Goal: Transaction & Acquisition: Purchase product/service

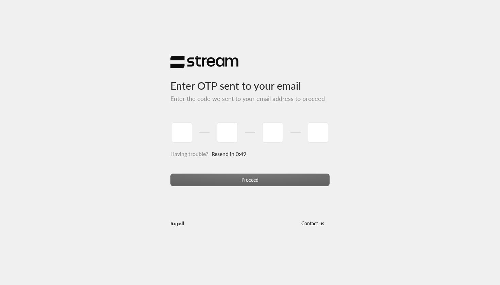
type input "9"
type input "1"
type input "0"
type input "4"
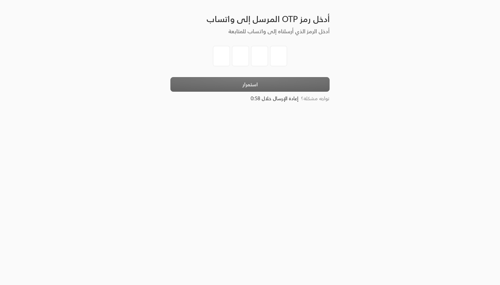
click at [235, 51] on input "tel" at bounding box center [240, 56] width 17 height 20
click at [220, 55] on input "tel" at bounding box center [221, 56] width 17 height 20
type input "5"
type input "4"
type input "9"
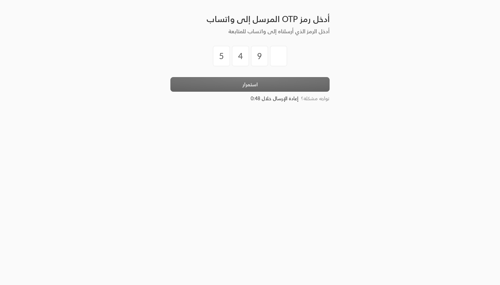
type input "9"
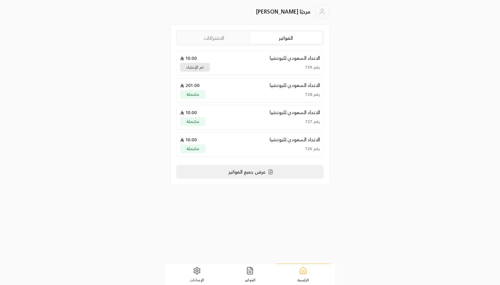
click at [259, 175] on p "عرض جميع الفواتير" at bounding box center [247, 172] width 37 height 7
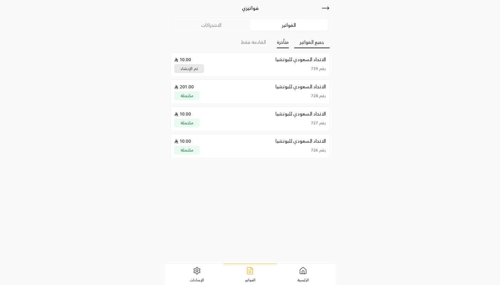
click at [284, 45] on link "متأخرة" at bounding box center [283, 42] width 12 height 12
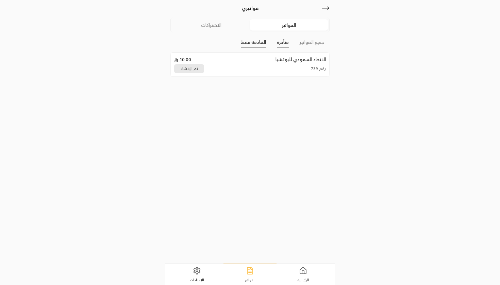
click at [261, 46] on link "القادمة فقط" at bounding box center [253, 42] width 25 height 12
click at [286, 48] on link "متأخرة" at bounding box center [283, 42] width 12 height 12
click at [267, 68] on div "رقم 739 تم الإنشاء" at bounding box center [250, 68] width 152 height 9
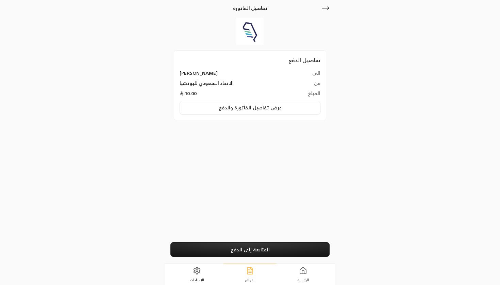
click at [327, 8] on icon at bounding box center [326, 8] width 8 height 8
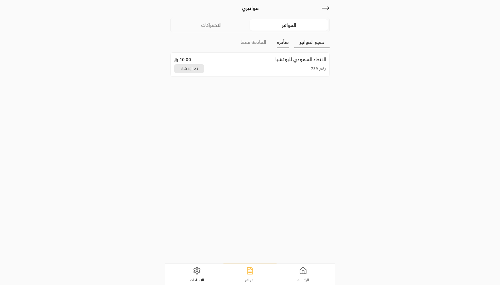
click at [310, 42] on link "جميع الفواتير" at bounding box center [311, 42] width 35 height 12
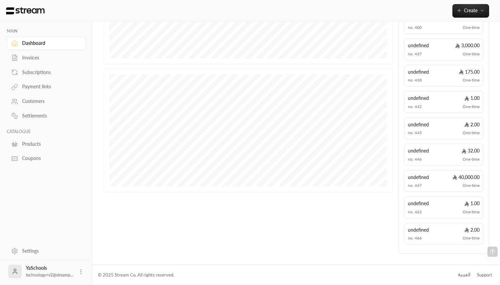
scroll to position [187, 0]
click at [466, 272] on div "العربية" at bounding box center [464, 275] width 13 height 7
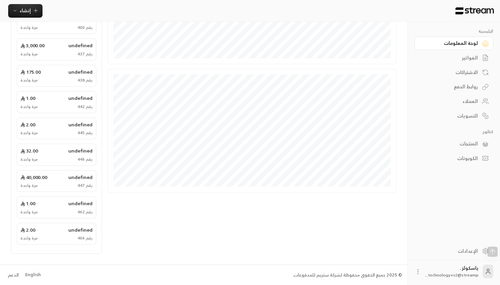
scroll to position [187, 0]
click at [35, 274] on div "English" at bounding box center [33, 275] width 16 height 7
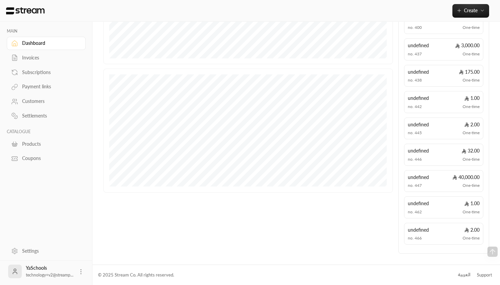
scroll to position [187, 0]
click at [465, 273] on div "العربية" at bounding box center [464, 275] width 13 height 7
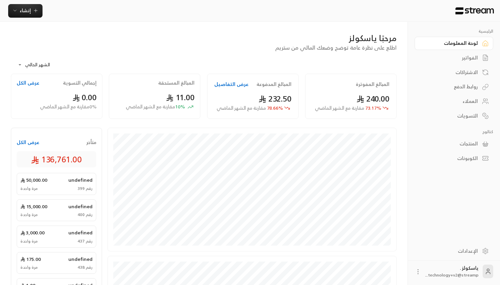
click at [467, 56] on div "الفواتير" at bounding box center [450, 57] width 55 height 7
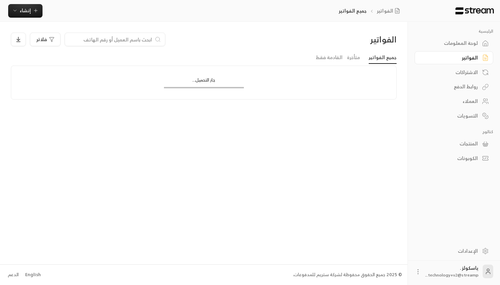
click at [465, 77] on link "الاشتراكات" at bounding box center [454, 72] width 79 height 13
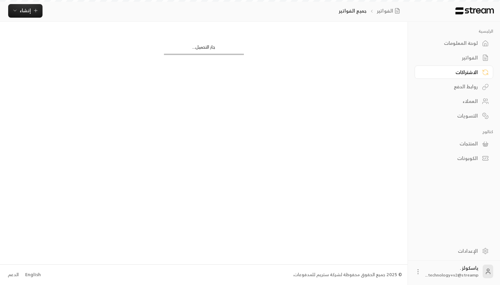
click at [466, 93] on link "روابط الدفع" at bounding box center [454, 86] width 79 height 13
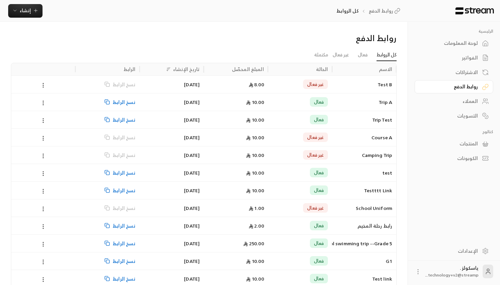
click at [469, 100] on div "العملاء" at bounding box center [450, 101] width 55 height 7
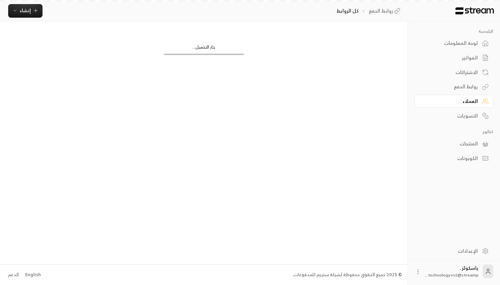
click at [469, 114] on div "التسويات" at bounding box center [450, 116] width 55 height 7
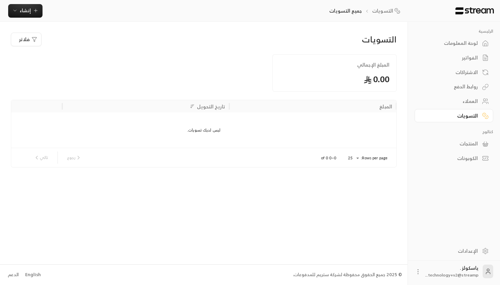
click at [463, 142] on div "المنتجات" at bounding box center [450, 144] width 55 height 7
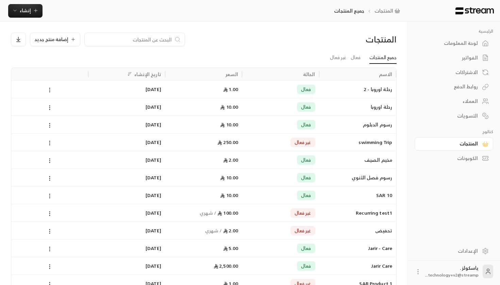
click at [459, 157] on div "الكوبونات" at bounding box center [450, 158] width 55 height 7
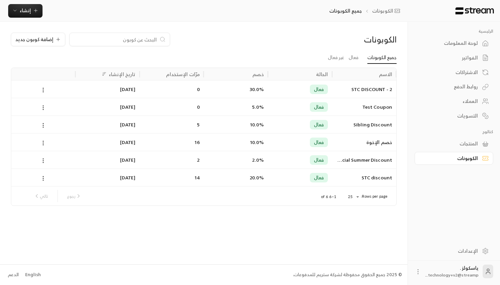
click at [470, 42] on div "لوحة المعلومات" at bounding box center [450, 43] width 55 height 7
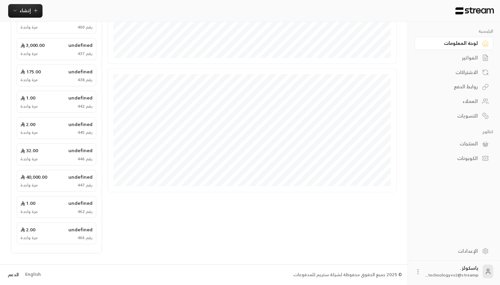
scroll to position [187, 0]
click at [27, 275] on div "English" at bounding box center [33, 275] width 16 height 7
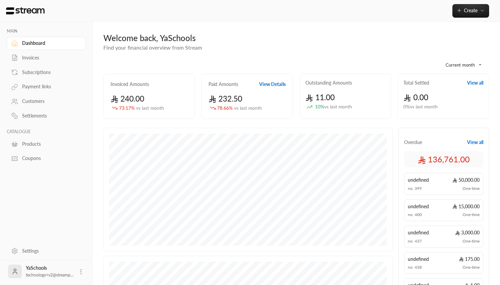
click at [264, 85] on button "View Details" at bounding box center [272, 84] width 27 height 7
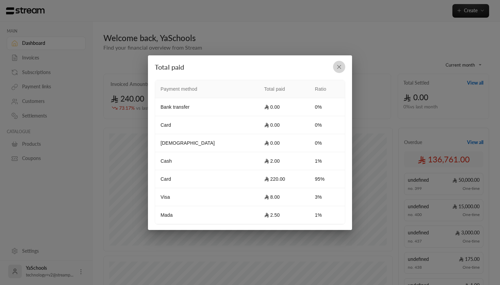
click at [338, 68] on icon "button" at bounding box center [339, 66] width 3 height 3
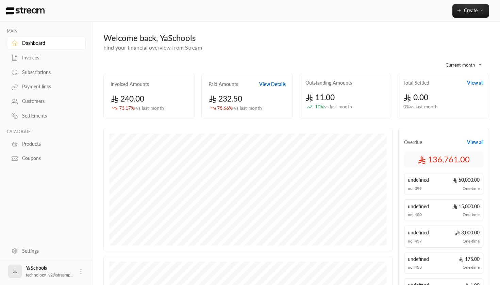
click at [476, 84] on button "View all" at bounding box center [475, 83] width 16 height 7
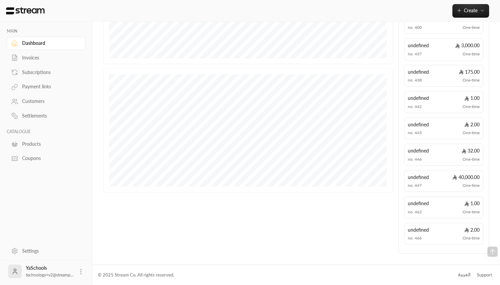
scroll to position [187, 0]
click at [464, 276] on div "العربية" at bounding box center [464, 275] width 13 height 7
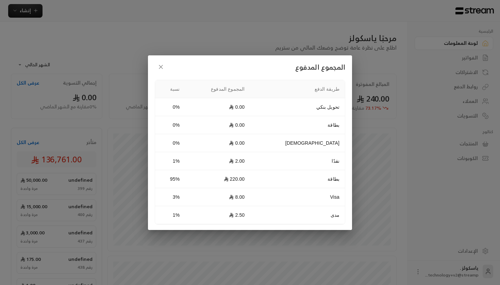
click at [361, 141] on div "المجموع المدفوع طريقة الدفع المجموع المدفوع نسبة تحويل بنكي 0.00 0% بطاقة 0.00 …" at bounding box center [250, 142] width 500 height 285
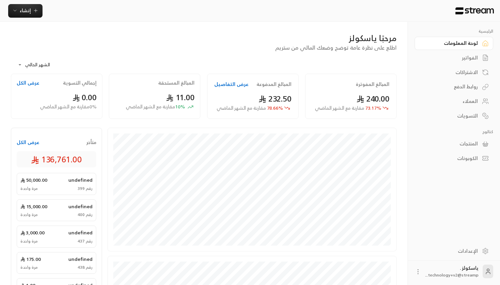
click at [234, 84] on button "عرض التفاصيل" at bounding box center [231, 84] width 34 height 7
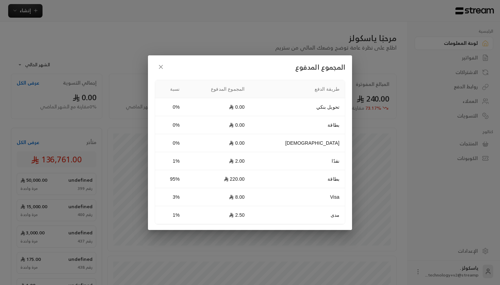
click at [161, 66] on icon "button" at bounding box center [161, 67] width 7 height 7
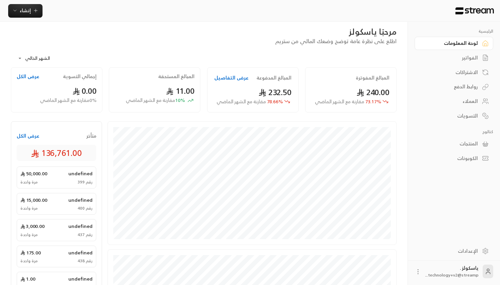
scroll to position [7, 0]
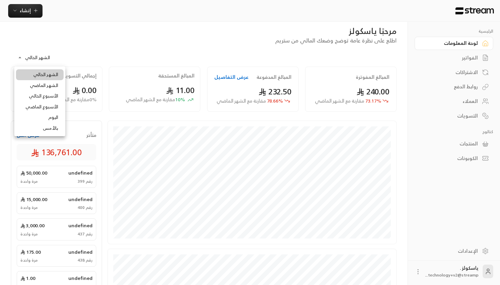
click at [45, 58] on body "**********" at bounding box center [250, 135] width 500 height 285
click at [36, 85] on li "الشهر الماضي" at bounding box center [40, 85] width 48 height 11
click at [37, 63] on body "**********" at bounding box center [250, 135] width 500 height 285
click at [49, 118] on li "اليوم" at bounding box center [40, 117] width 48 height 11
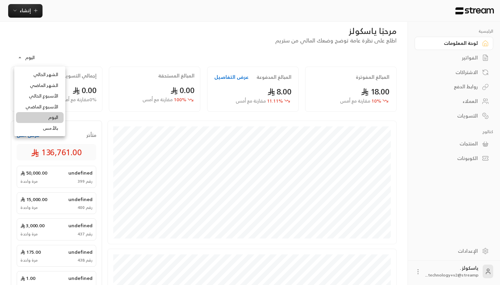
click at [29, 56] on body "الرئيسية لوحة المعلومات الفواتير الاشتراكات روابط الدفع العملاء التسويات كتالوج…" at bounding box center [250, 135] width 500 height 285
click at [40, 76] on li "الشهر الحالي" at bounding box center [40, 74] width 48 height 11
type input "**********"
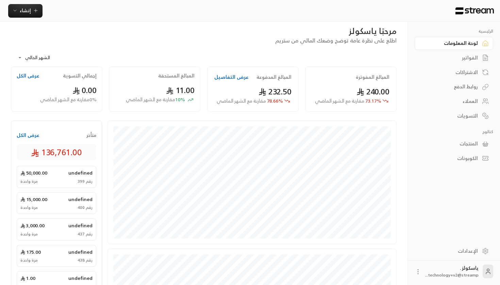
click at [61, 49] on body "**********" at bounding box center [250, 135] width 500 height 285
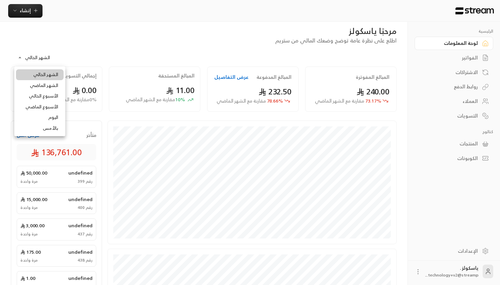
click at [56, 45] on div at bounding box center [250, 142] width 500 height 285
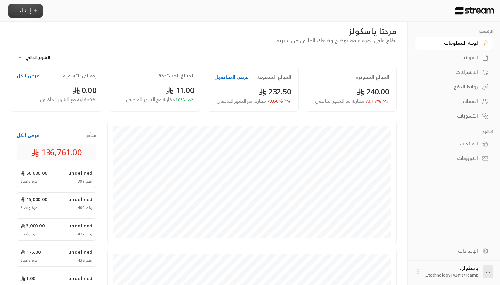
click at [28, 14] on span "إنشاء" at bounding box center [25, 10] width 11 height 9
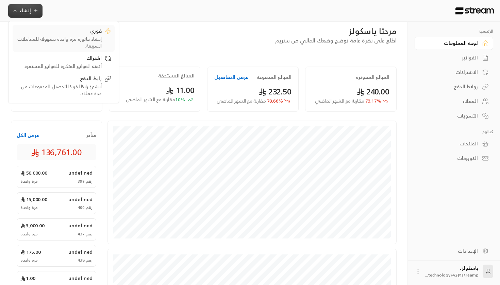
click at [97, 33] on div "فوري" at bounding box center [59, 32] width 86 height 8
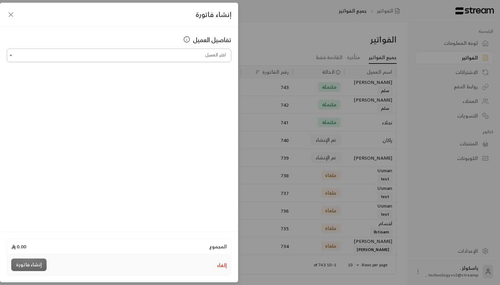
click at [172, 59] on input "اختر العميل" at bounding box center [119, 56] width 225 height 12
type input "*"
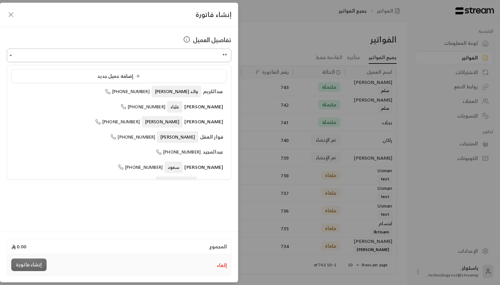
type input "*"
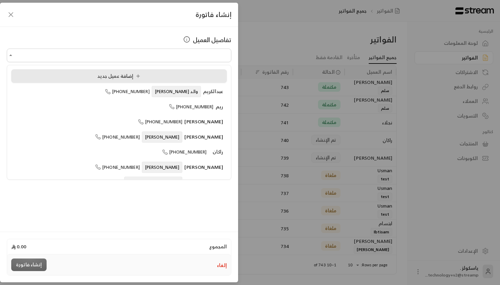
click at [180, 72] on li "إضافة عميل جديد" at bounding box center [119, 76] width 216 height 14
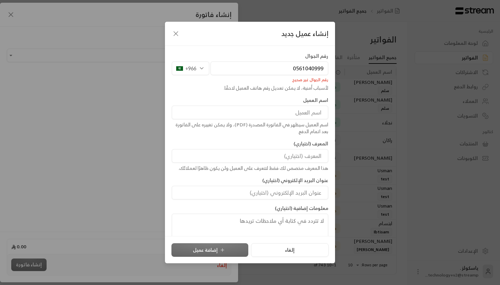
click at [284, 70] on input "0561040999" at bounding box center [270, 69] width 118 height 14
drag, startPoint x: 294, startPoint y: 68, endPoint x: 291, endPoint y: 69, distance: 3.5
click at [291, 69] on input "0561040999" at bounding box center [270, 69] width 118 height 14
type input "561040999"
click at [305, 70] on input "561040999" at bounding box center [270, 69] width 118 height 14
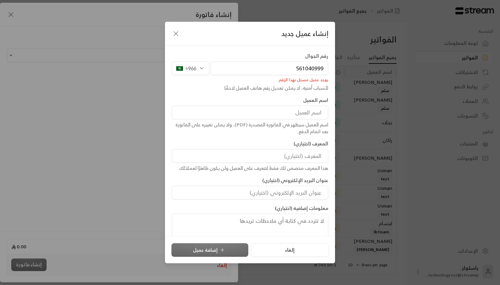
click at [305, 70] on input "561040999" at bounding box center [270, 69] width 118 height 14
click at [176, 36] on icon "button" at bounding box center [176, 34] width 8 height 8
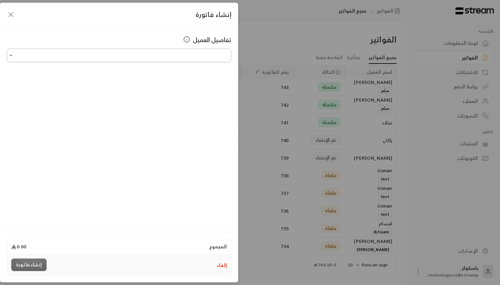
click at [150, 58] on input "اختر العميل" at bounding box center [119, 56] width 225 height 12
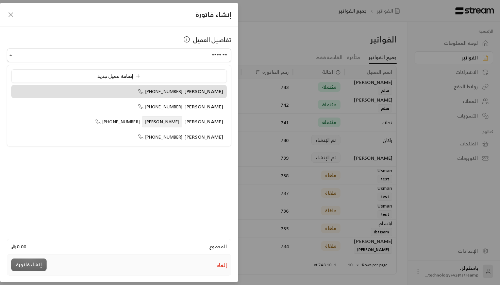
type input "**********"
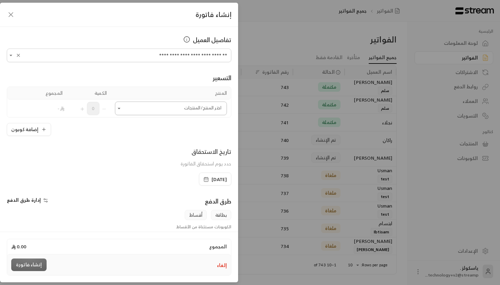
click at [177, 108] on input "اختر العميل" at bounding box center [171, 109] width 112 height 12
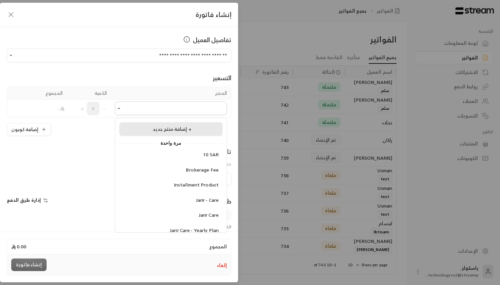
click at [193, 129] on div "إضافة منتج جديد +" at bounding box center [171, 129] width 96 height 7
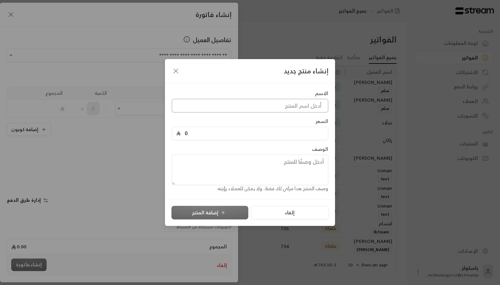
click at [256, 107] on input at bounding box center [250, 106] width 157 height 14
type input "n"
type input "رسوم الفصل الدراسي الأول"
click at [277, 131] on input "0" at bounding box center [252, 133] width 143 height 13
click at [267, 104] on input "رسوم الفصل الدراسي الأول" at bounding box center [250, 106] width 157 height 14
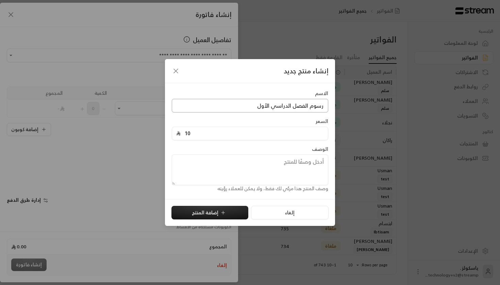
click at [258, 104] on input "رسوم الفصل الدراسي الأول" at bounding box center [250, 106] width 157 height 14
click at [235, 133] on input "10" at bounding box center [252, 133] width 143 height 13
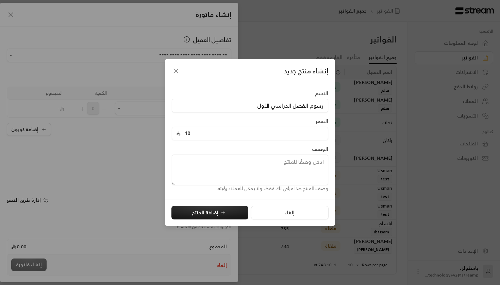
click at [231, 171] on textarea at bounding box center [250, 170] width 157 height 31
click at [208, 136] on input "10" at bounding box center [252, 133] width 143 height 13
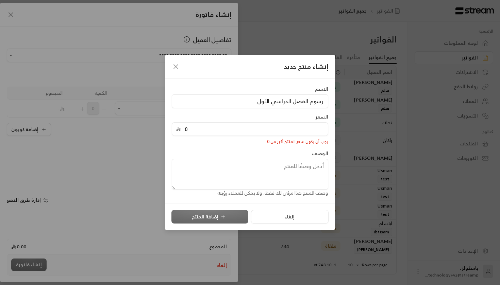
type input "1"
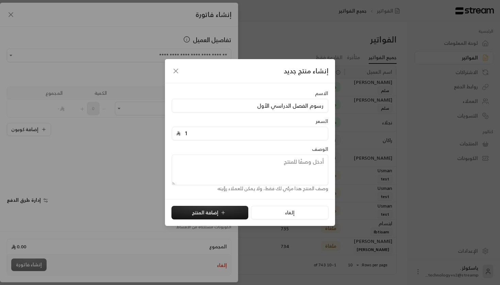
click at [259, 165] on textarea at bounding box center [250, 170] width 157 height 31
type textarea "ز"
type textarea "رسوم ياسكولز للفصل الدراسي الأول عام 2025"
click at [245, 162] on textarea "رسوم ياسكولز للفصل الدراسي الأول عام 2025" at bounding box center [250, 170] width 157 height 31
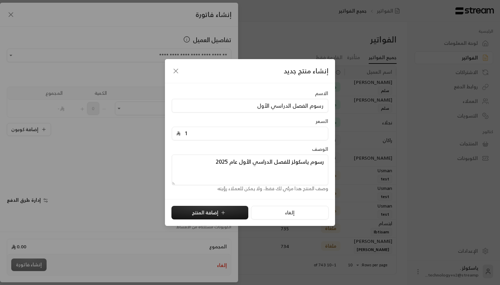
click at [245, 162] on textarea "رسوم ياسكولز للفصل الدراسي الأول عام 2025" at bounding box center [250, 170] width 157 height 31
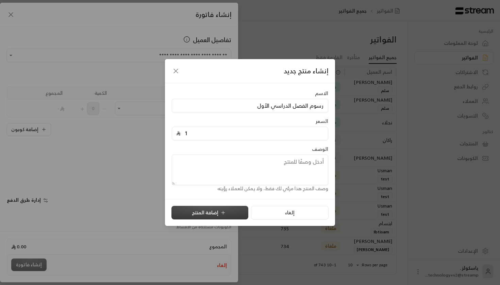
click at [221, 217] on button "إضافة المنتج" at bounding box center [209, 213] width 77 height 14
type input "0"
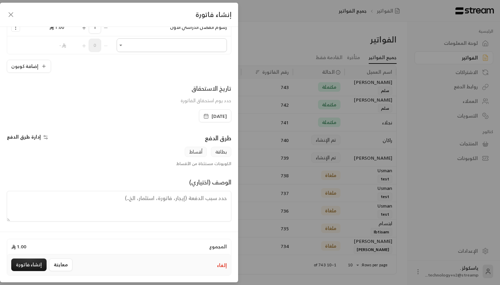
scroll to position [81, 0]
click at [213, 118] on span "[DATE]" at bounding box center [219, 116] width 15 height 7
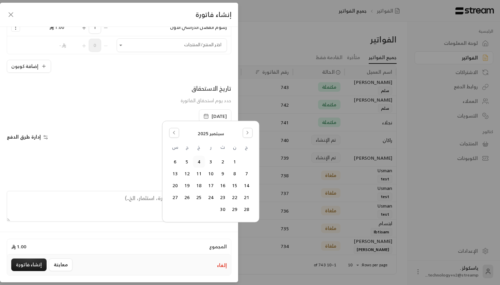
click at [212, 117] on span "[DATE]" at bounding box center [219, 116] width 15 height 7
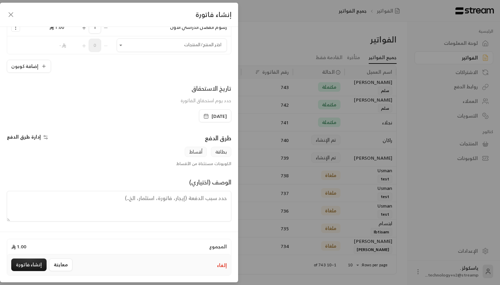
click at [195, 86] on div "تاريخ الاستحقاق" at bounding box center [206, 89] width 51 height 10
click at [39, 63] on button "إضافة كوبون" at bounding box center [29, 66] width 44 height 13
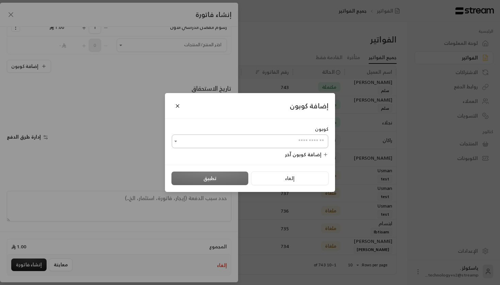
click at [245, 143] on input "اختر العميل" at bounding box center [250, 142] width 157 height 12
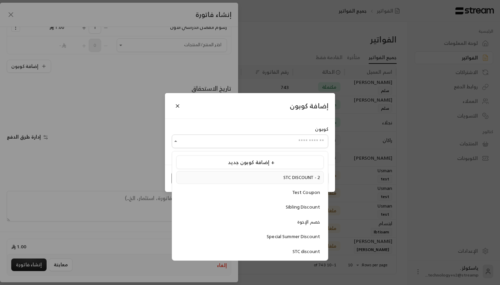
click at [282, 177] on div "STC DISCOUNT - 2" at bounding box center [250, 178] width 140 height 7
type input "**********"
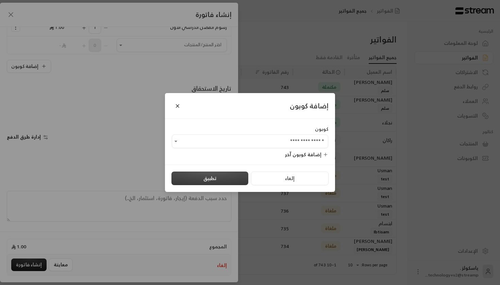
click at [215, 175] on button "تطبيق" at bounding box center [209, 179] width 77 height 14
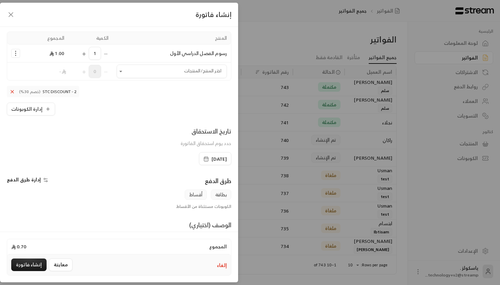
scroll to position [46, 0]
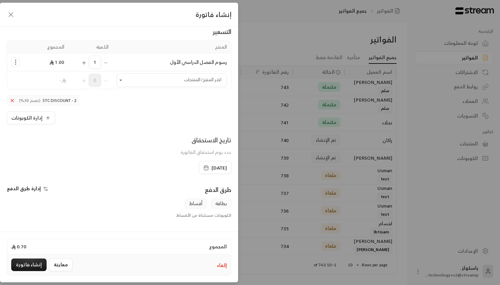
click at [15, 62] on icon "Selected Products" at bounding box center [15, 62] width 7 height 7
click at [38, 81] on span "إضافة كوبون" at bounding box center [42, 79] width 25 height 8
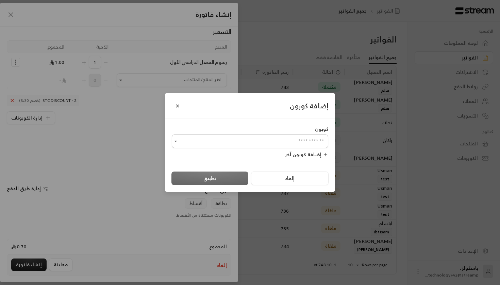
click at [245, 139] on input "اختر العميل" at bounding box center [250, 142] width 157 height 12
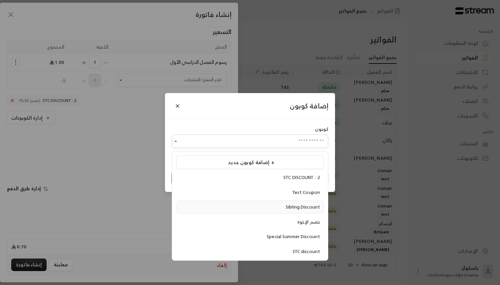
click at [286, 201] on li "Sibling Discount" at bounding box center [250, 207] width 148 height 13
type input "**********"
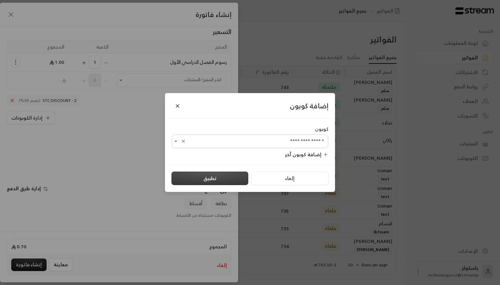
click at [227, 180] on button "تطبيق" at bounding box center [209, 179] width 77 height 14
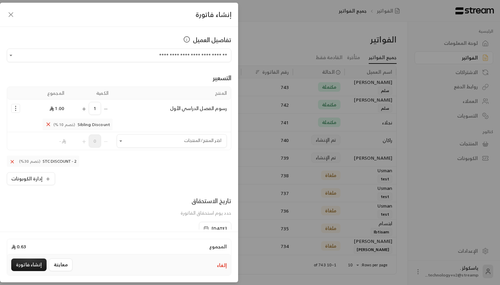
scroll to position [0, 0]
click at [211, 108] on span "رسوم الفصل الدراسي الأول" at bounding box center [198, 108] width 57 height 9
click at [16, 106] on circle "Selected Products" at bounding box center [15, 106] width 1 height 1
click at [33, 106] on td "1.00" at bounding box center [46, 109] width 44 height 18
click at [207, 141] on input "اختر العميل" at bounding box center [172, 141] width 110 height 12
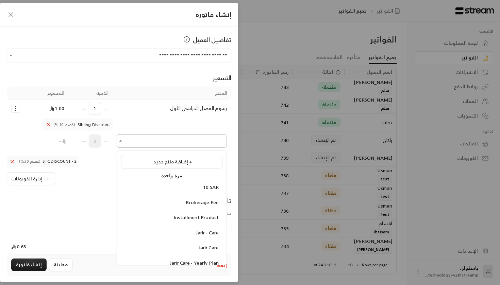
click at [176, 137] on input "اختر العميل" at bounding box center [172, 141] width 110 height 12
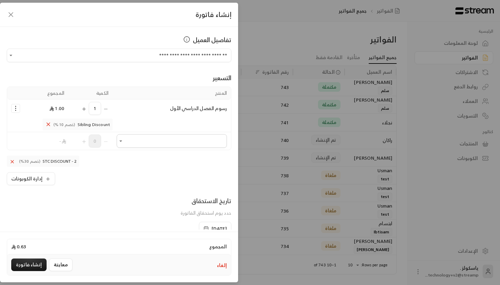
click at [14, 109] on icon "Selected Products" at bounding box center [15, 108] width 7 height 7
click at [38, 134] on span "إزالة المنتج" at bounding box center [45, 137] width 20 height 8
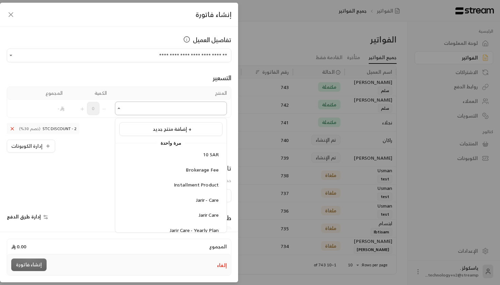
click at [140, 108] on input "اختر العميل" at bounding box center [171, 109] width 112 height 12
click at [201, 131] on div "إضافة منتج جديد +" at bounding box center [171, 129] width 96 height 7
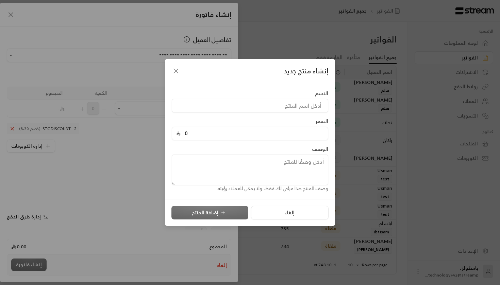
click at [177, 72] on icon "button" at bounding box center [176, 71] width 8 height 8
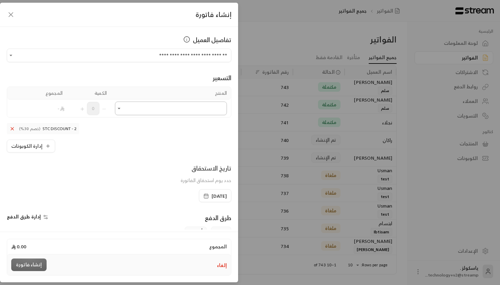
click at [172, 105] on input "اختر العميل" at bounding box center [171, 109] width 112 height 12
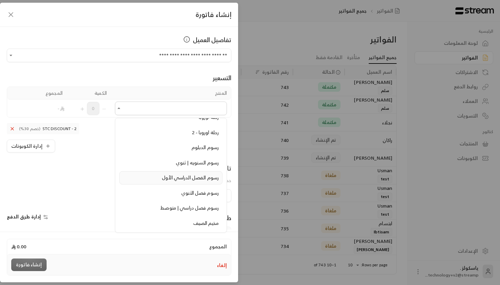
scroll to position [129, 0]
click at [195, 178] on span "رسوم الفصل الدراسي الأول" at bounding box center [190, 177] width 57 height 9
type input "**********"
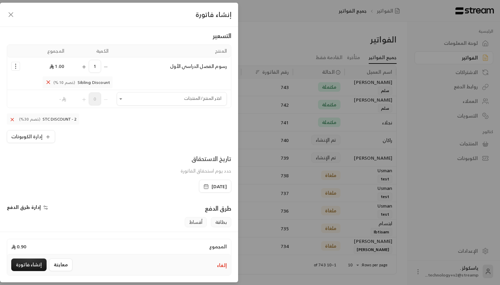
scroll to position [104, 0]
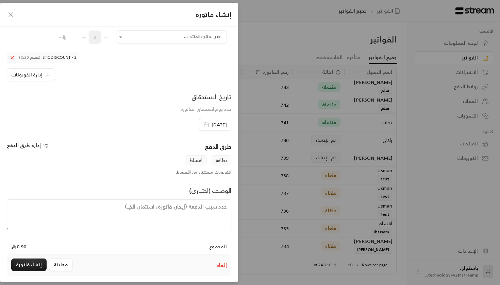
click at [43, 146] on icon "button" at bounding box center [45, 145] width 5 height 5
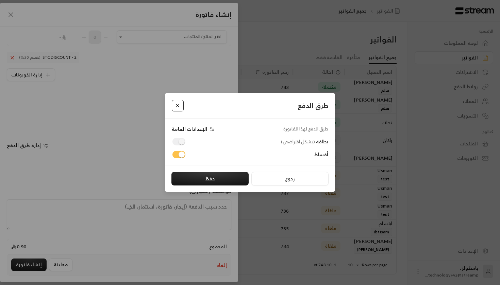
click at [175, 105] on button "Close" at bounding box center [178, 106] width 12 height 12
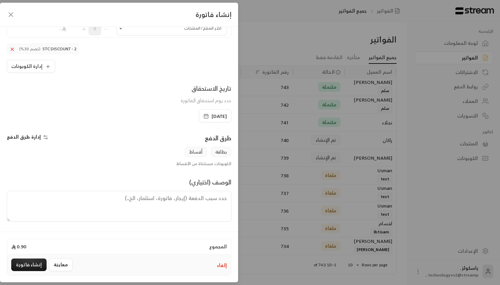
scroll to position [113, 0]
click at [102, 201] on textarea at bounding box center [119, 206] width 225 height 31
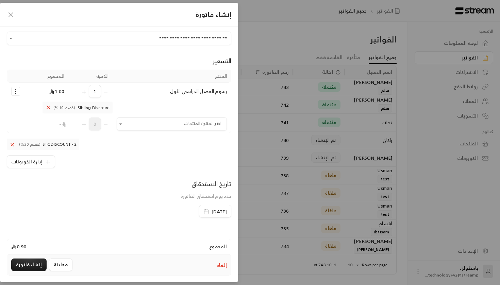
scroll to position [8, 0]
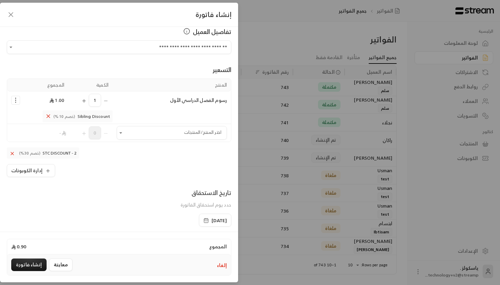
click at [49, 117] on icon "Selected Products" at bounding box center [48, 116] width 6 height 6
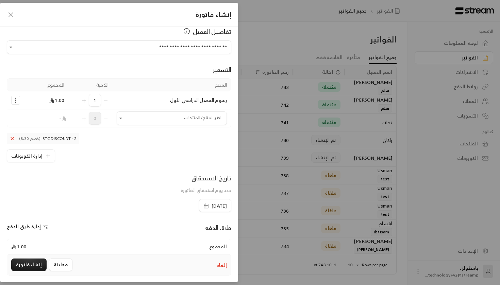
click at [16, 101] on icon "Selected Products" at bounding box center [15, 100] width 7 height 7
click at [35, 119] on span "إضافة كوبون" at bounding box center [42, 117] width 25 height 8
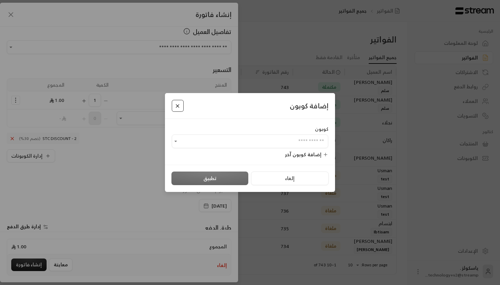
click at [174, 109] on button "Close" at bounding box center [178, 106] width 12 height 12
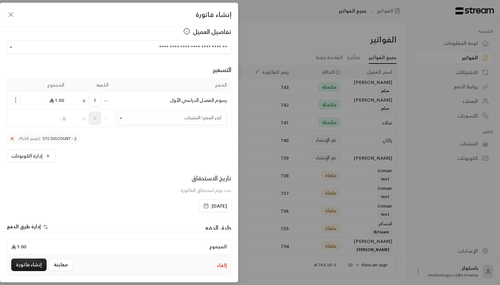
click at [11, 139] on icon at bounding box center [12, 138] width 5 height 5
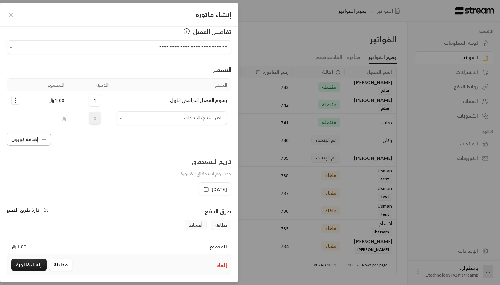
click at [21, 139] on button "إضافة كوبون" at bounding box center [29, 139] width 44 height 13
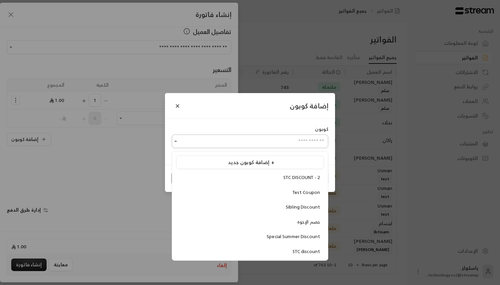
click at [209, 143] on input "اختر العميل" at bounding box center [250, 142] width 157 height 12
click at [275, 180] on div "STC DISCOUNT - 2" at bounding box center [250, 178] width 140 height 7
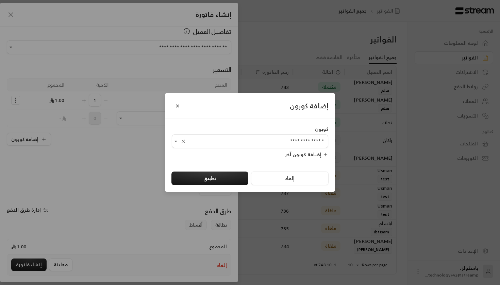
type input "**********"
click at [215, 173] on button "تطبيق" at bounding box center [209, 179] width 77 height 14
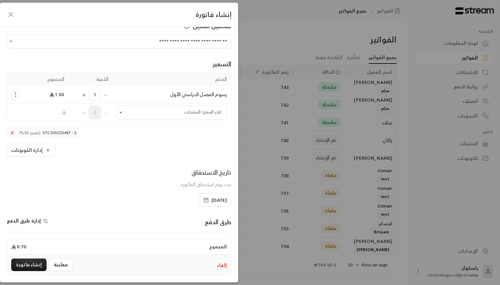
scroll to position [20, 0]
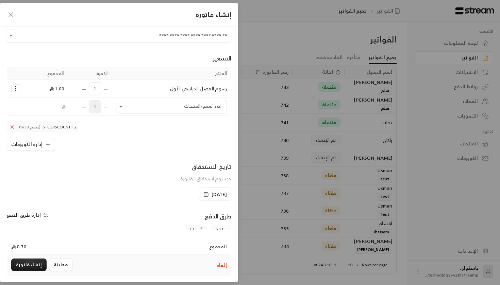
click at [17, 90] on icon "Selected Products" at bounding box center [15, 88] width 7 height 7
click at [43, 107] on span "إضافة كوبون" at bounding box center [42, 106] width 25 height 8
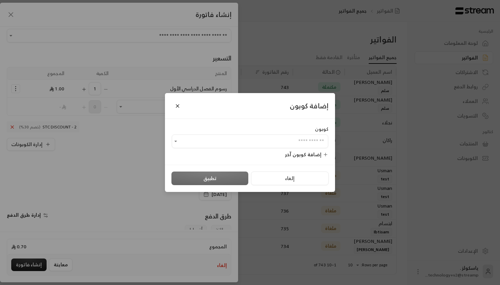
click at [186, 130] on div "كوبون" at bounding box center [250, 129] width 157 height 7
click at [185, 139] on input "اختر العميل" at bounding box center [250, 142] width 157 height 12
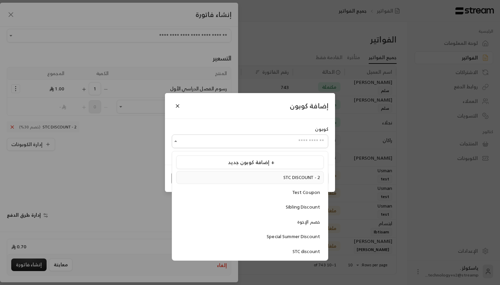
click at [215, 178] on div "STC DISCOUNT - 2" at bounding box center [250, 178] width 140 height 7
type input "**********"
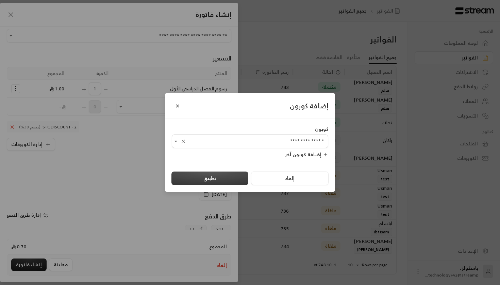
click at [203, 181] on button "تطبيق" at bounding box center [209, 179] width 77 height 14
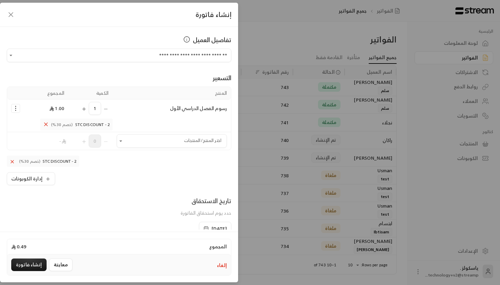
scroll to position [0, 0]
click at [45, 125] on icon "Selected Products" at bounding box center [46, 124] width 6 height 6
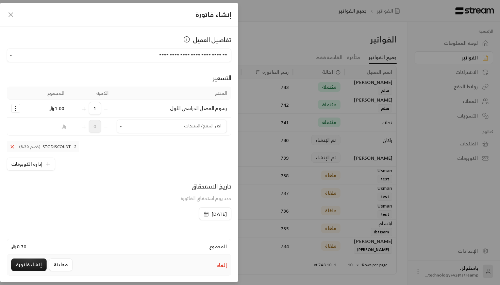
click at [12, 105] on icon "Selected Products" at bounding box center [15, 108] width 7 height 7
click at [49, 123] on span "إضافة كوبون" at bounding box center [42, 125] width 25 height 8
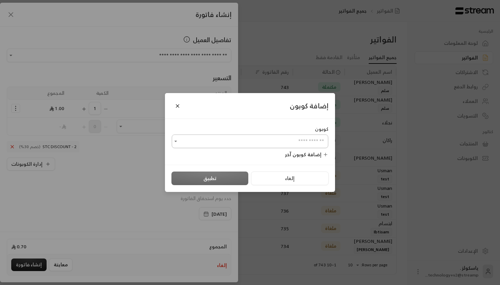
click at [232, 138] on input "اختر العميل" at bounding box center [250, 142] width 157 height 12
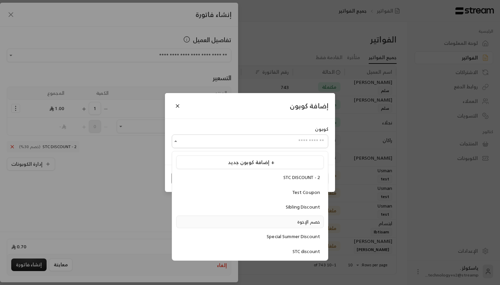
click at [271, 223] on div "خصم الإخوة" at bounding box center [250, 222] width 140 height 7
type input "**********"
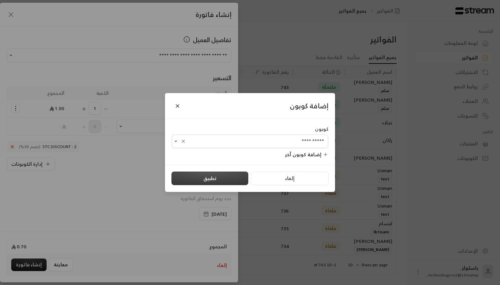
click at [226, 176] on button "تطبيق" at bounding box center [209, 179] width 77 height 14
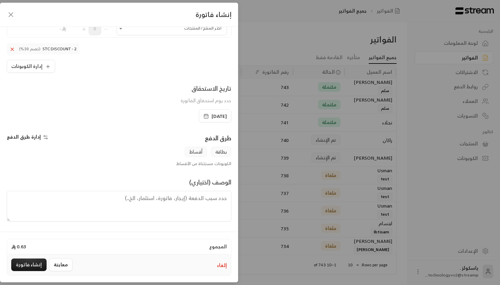
scroll to position [113, 0]
click at [196, 151] on span "أقساط" at bounding box center [196, 152] width 22 height 10
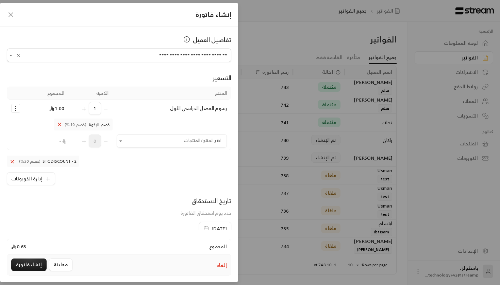
scroll to position [0, 0]
click at [184, 108] on span "رسوم الفصل الدراسي الأول" at bounding box center [198, 108] width 57 height 9
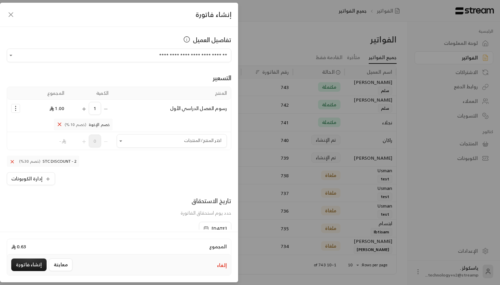
click at [173, 108] on span "رسوم الفصل الدراسي الأول" at bounding box center [198, 108] width 57 height 9
drag, startPoint x: 168, startPoint y: 109, endPoint x: 228, endPoint y: 111, distance: 59.6
click at [228, 111] on td "رسوم الفصل الدراسي الأول" at bounding box center [172, 109] width 118 height 18
copy span "رسوم الفصل الدراسي الأول"
click at [17, 109] on icon "Selected Products" at bounding box center [15, 108] width 7 height 7
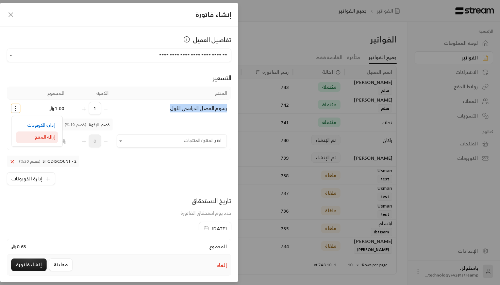
click at [48, 138] on span "إزالة المنتج" at bounding box center [45, 137] width 20 height 8
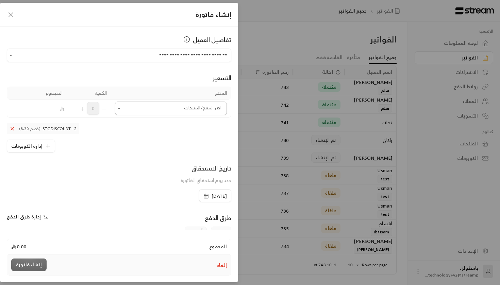
click at [133, 106] on input "اختر العميل" at bounding box center [171, 109] width 112 height 12
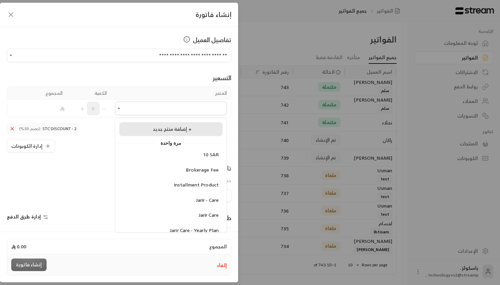
click at [166, 134] on li "إضافة منتج جديد +" at bounding box center [170, 129] width 103 height 14
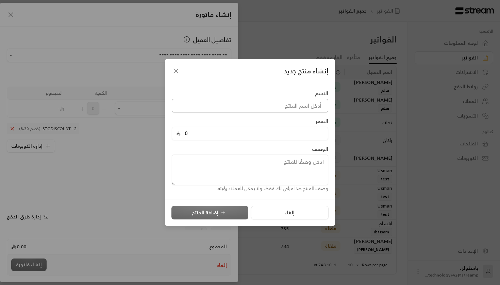
click at [244, 111] on input at bounding box center [250, 106] width 157 height 14
paste input "رسوم الفصل الدراسي الأول"
type input "رسوم الفصل الدراسي الأول"
click at [269, 125] on div "السعر 0" at bounding box center [249, 129] width 163 height 22
click at [269, 129] on input "0" at bounding box center [252, 133] width 143 height 13
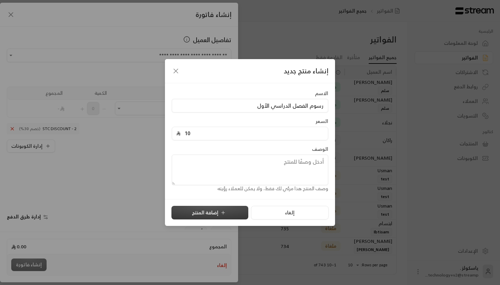
type input "10"
click at [214, 208] on button "إضافة المنتج" at bounding box center [209, 213] width 77 height 14
type input "0"
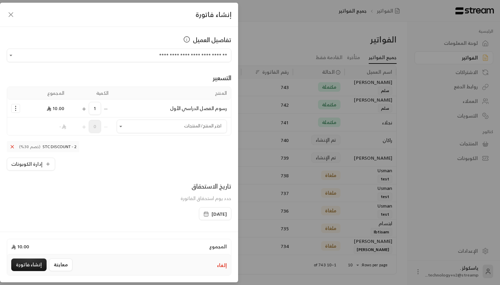
click at [19, 107] on button "Selected Products" at bounding box center [16, 108] width 8 height 8
click at [34, 125] on span "إضافة كوبون" at bounding box center [42, 125] width 25 height 8
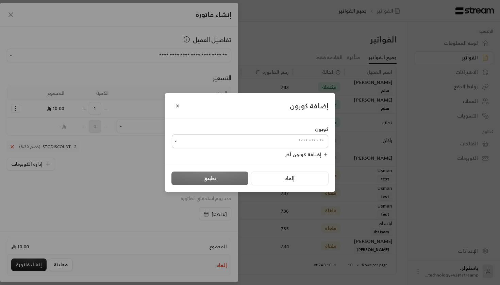
click at [202, 144] on input "اختر العميل" at bounding box center [250, 142] width 157 height 12
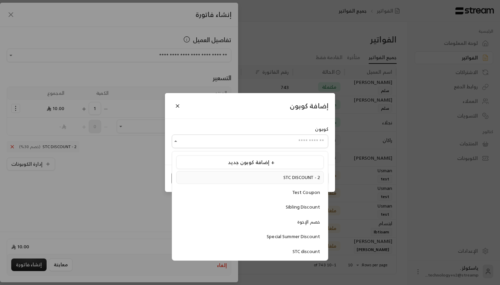
click at [267, 178] on div "STC DISCOUNT - 2" at bounding box center [250, 178] width 140 height 7
type input "**********"
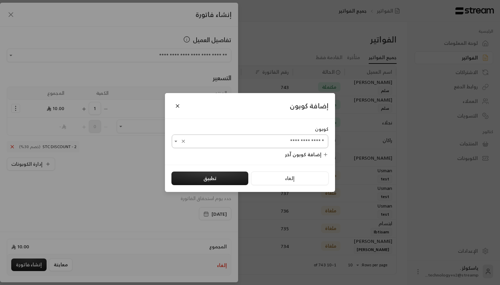
click at [183, 144] on icon "Clear" at bounding box center [183, 141] width 5 height 5
click at [179, 144] on icon "Open" at bounding box center [176, 141] width 7 height 7
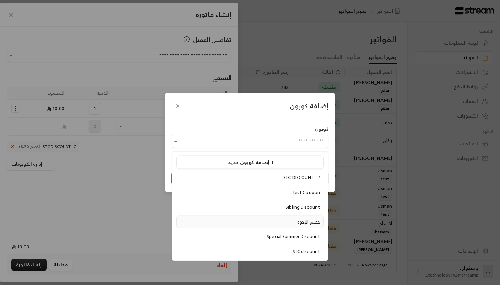
click at [293, 221] on div "خصم الإخوة" at bounding box center [250, 222] width 140 height 7
type input "**********"
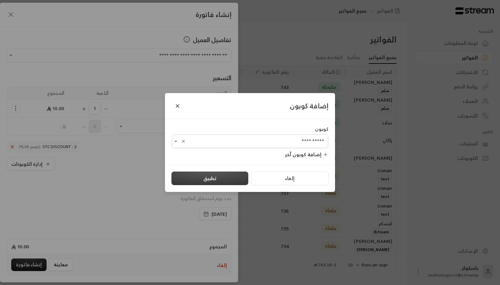
click at [196, 178] on button "تطبيق" at bounding box center [209, 179] width 77 height 14
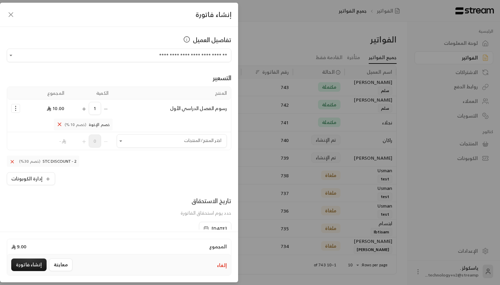
click at [13, 161] on icon at bounding box center [12, 162] width 3 height 3
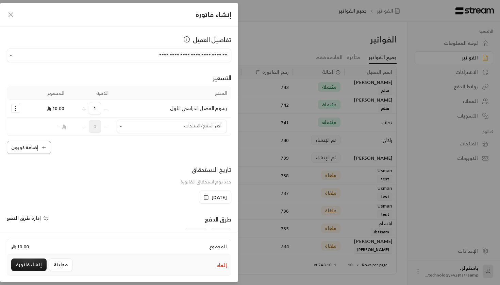
click at [38, 149] on button "إضافة كوبون" at bounding box center [29, 147] width 44 height 13
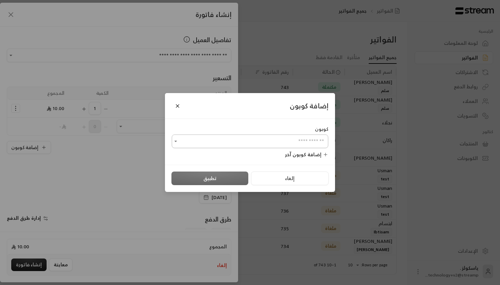
click at [178, 138] on div at bounding box center [175, 141] width 7 height 8
click at [173, 144] on icon "Open" at bounding box center [176, 141] width 7 height 7
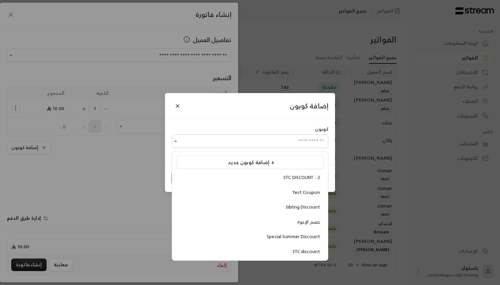
click at [240, 184] on ul "إضافة كوبون جديد + STC DISCOUNT - 2 Test Coupon Sibling Discount خصم الإخوة Spe…" at bounding box center [250, 206] width 156 height 109
click at [244, 180] on div "STC DISCOUNT - 2" at bounding box center [250, 178] width 140 height 7
type input "**********"
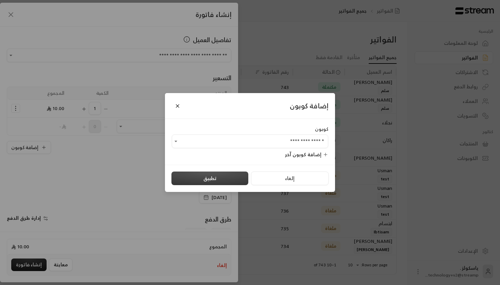
click at [236, 178] on button "تطبيق" at bounding box center [209, 179] width 77 height 14
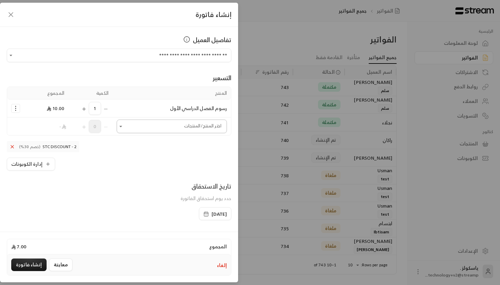
click at [158, 128] on input "اختر العميل" at bounding box center [172, 127] width 110 height 12
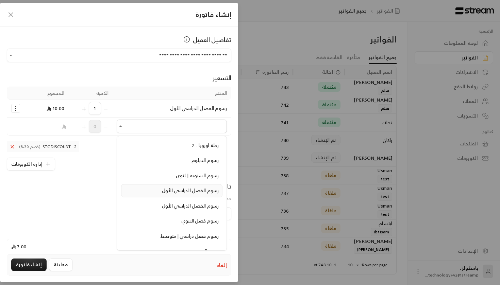
scroll to position [151, 0]
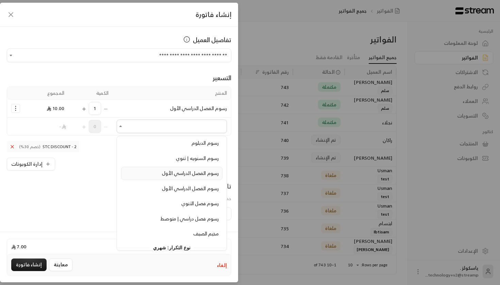
click at [207, 171] on span "رسوم الفصل الدراسي الأول" at bounding box center [190, 173] width 57 height 9
type input "**********"
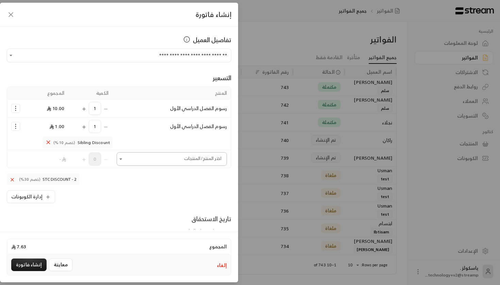
click at [153, 159] on input "اختر العميل" at bounding box center [172, 159] width 110 height 12
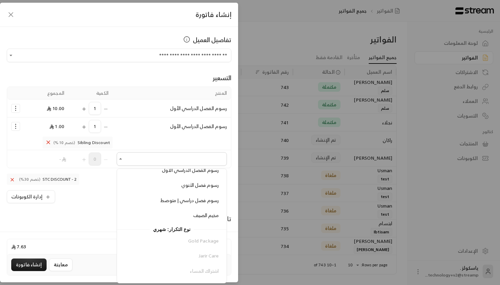
scroll to position [175, 0]
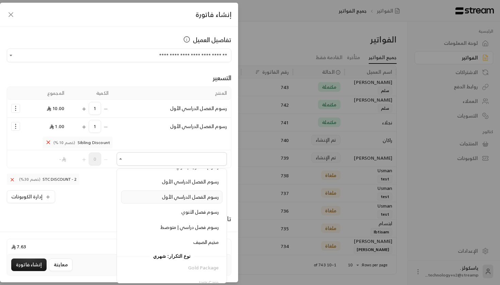
click at [188, 196] on span "رسوم الفصل الدراسي الأول" at bounding box center [190, 197] width 57 height 9
type input "**********"
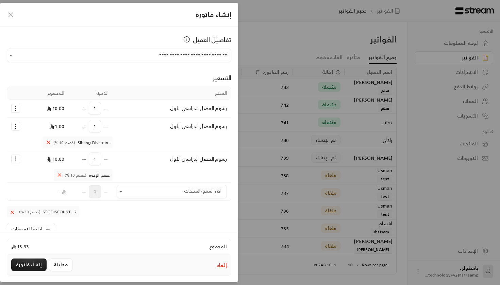
click at [16, 127] on icon "Selected Products" at bounding box center [15, 126] width 7 height 7
click at [42, 152] on span "إزالة المنتج" at bounding box center [45, 155] width 20 height 8
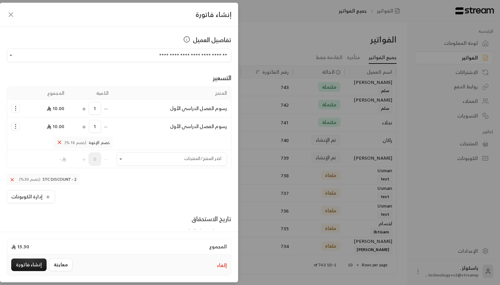
click at [60, 143] on icon "Selected Products" at bounding box center [59, 142] width 6 height 6
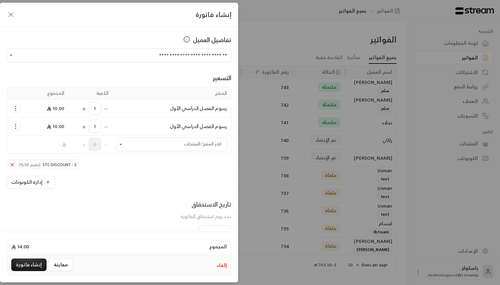
click at [16, 126] on icon "Selected Products" at bounding box center [15, 126] width 7 height 7
click at [37, 146] on span "إضافة كوبون" at bounding box center [42, 143] width 25 height 8
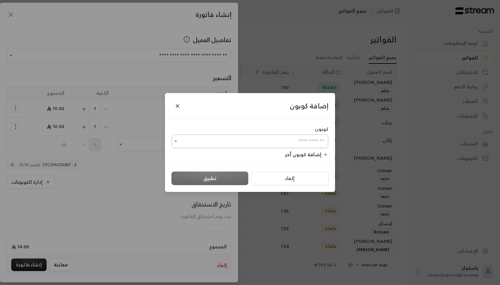
click at [176, 144] on icon "Open" at bounding box center [176, 141] width 7 height 7
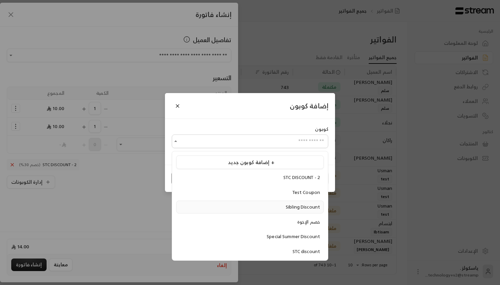
click at [300, 205] on span "Sibling Discount" at bounding box center [303, 207] width 34 height 8
type input "**********"
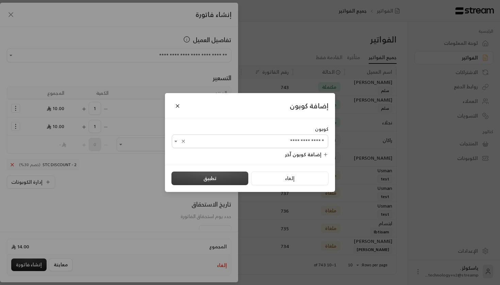
click at [221, 182] on button "تطبيق" at bounding box center [209, 179] width 77 height 14
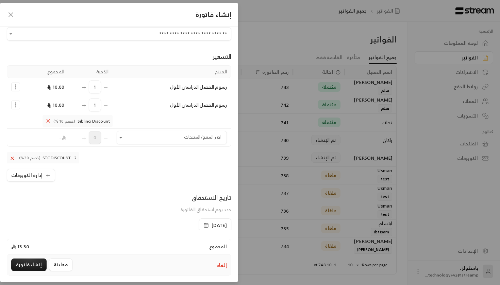
scroll to position [28, 0]
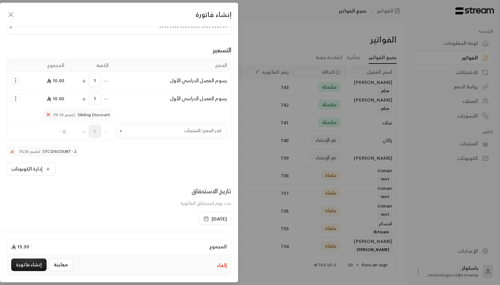
click at [51, 114] on icon "Selected Products" at bounding box center [48, 115] width 6 height 6
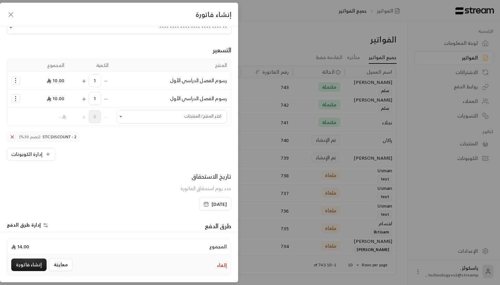
click at [18, 97] on icon "Selected Products" at bounding box center [15, 98] width 7 height 7
click at [48, 118] on span "إضافة كوبون" at bounding box center [42, 116] width 25 height 8
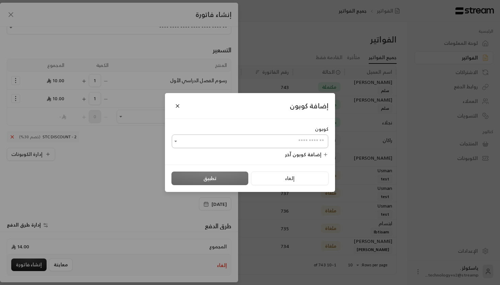
click at [186, 138] on input "اختر العميل" at bounding box center [250, 142] width 157 height 12
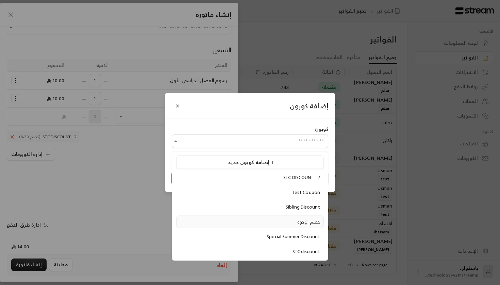
click at [278, 222] on div "خصم الإخوة" at bounding box center [250, 222] width 140 height 7
type input "**********"
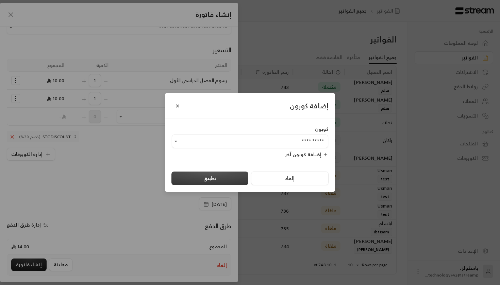
click at [212, 182] on button "تطبيق" at bounding box center [209, 179] width 77 height 14
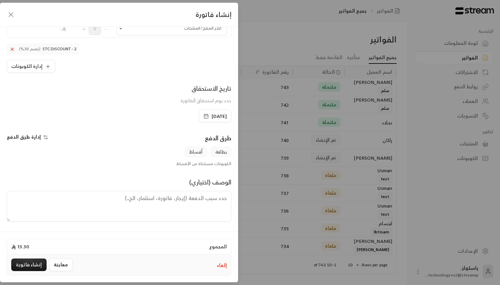
scroll to position [131, 0]
click at [27, 269] on button "إنشاء فاتورة" at bounding box center [28, 265] width 35 height 13
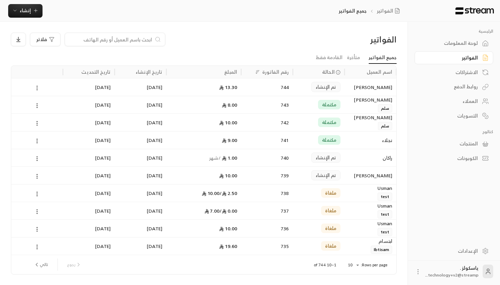
click at [38, 85] on icon at bounding box center [37, 88] width 6 height 6
click at [47, 103] on li "عرض" at bounding box center [44, 105] width 17 height 12
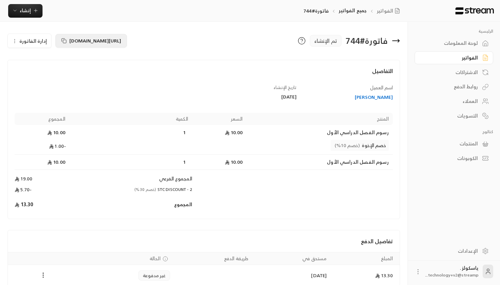
click at [82, 39] on span "[URL][DOMAIN_NAME]" at bounding box center [95, 40] width 52 height 9
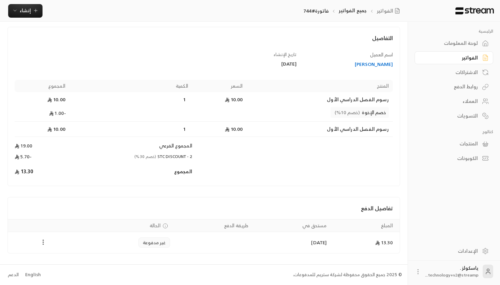
scroll to position [33, 0]
click at [41, 244] on icon "Payments" at bounding box center [43, 243] width 7 height 7
click at [68, 260] on li "تغيير الحالة الى مدفوعة" at bounding box center [69, 260] width 52 height 12
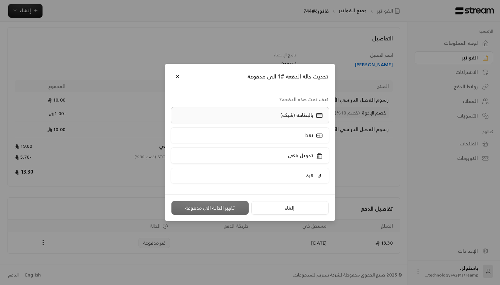
click at [311, 113] on p "بالبطاقة (شبكة)" at bounding box center [297, 115] width 33 height 7
click at [217, 208] on button "تغيير الحالة الى مدفوعة" at bounding box center [209, 208] width 77 height 14
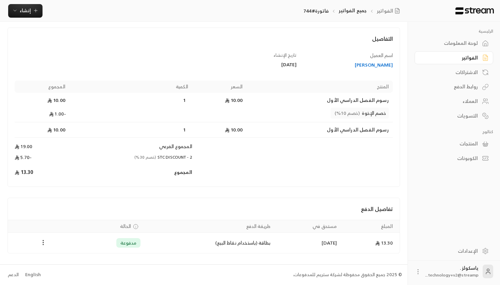
scroll to position [32, 0]
click at [24, 8] on span "إنشاء" at bounding box center [25, 10] width 11 height 9
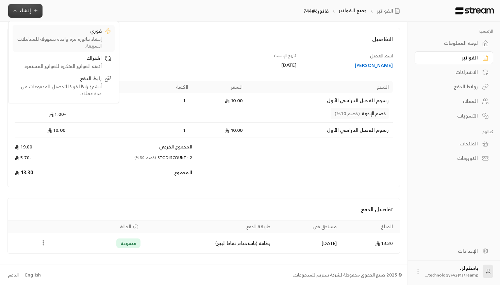
click at [93, 42] on div "إنشاء فاتورة مرة واحدة بسهولة للمعاملات السريعة." at bounding box center [59, 43] width 86 height 14
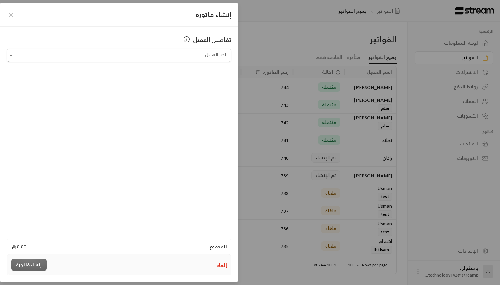
click at [194, 55] on input "اختر العميل" at bounding box center [119, 56] width 225 height 12
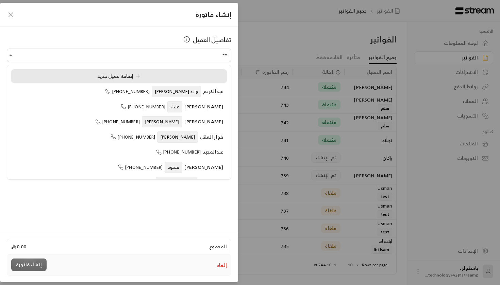
type input "*"
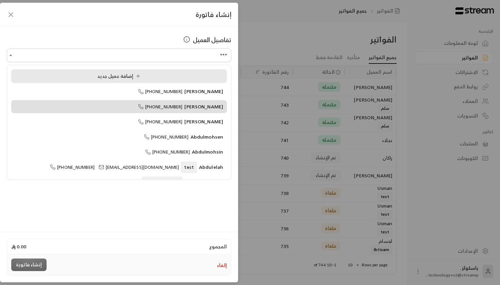
type input "**********"
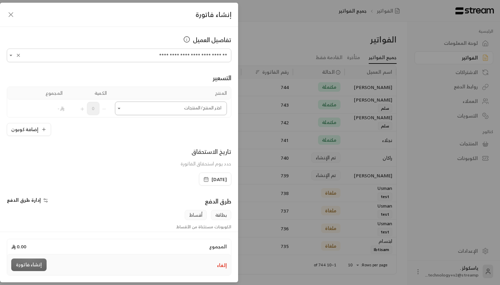
click at [175, 108] on input "اختر العميل" at bounding box center [171, 109] width 112 height 12
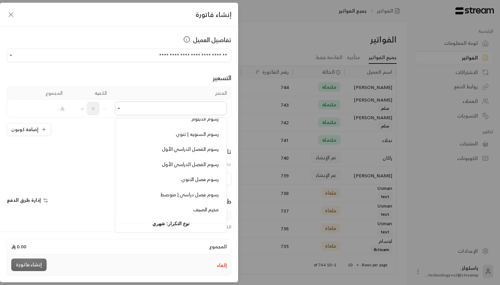
scroll to position [115, 0]
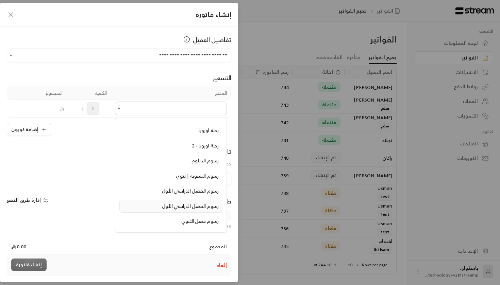
click at [181, 205] on span "رسوم الفصل الدراسي الأول" at bounding box center [190, 206] width 57 height 9
type input "**********"
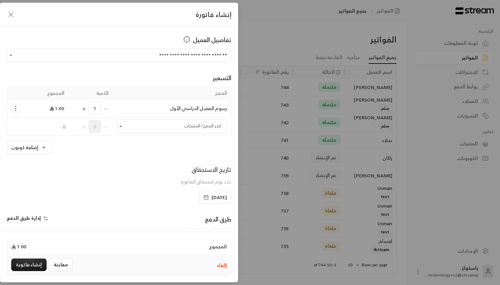
click at [12, 15] on icon "button" at bounding box center [11, 15] width 8 height 8
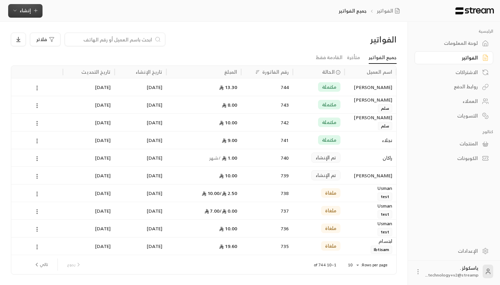
click at [34, 8] on icon "button" at bounding box center [35, 10] width 5 height 5
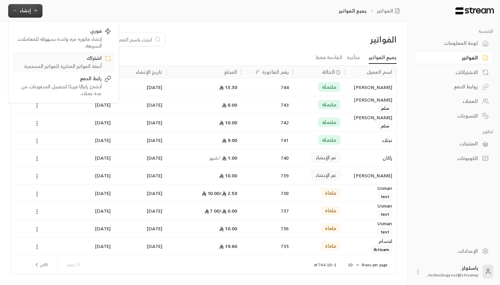
click at [70, 59] on div "اشتراك" at bounding box center [59, 59] width 86 height 8
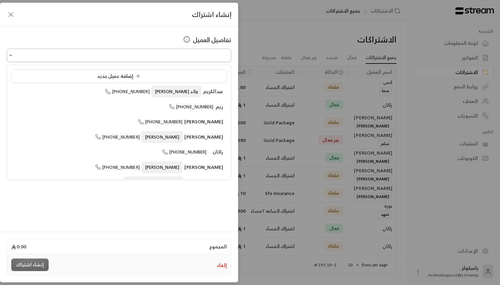
click at [171, 58] on input "اختر العميل" at bounding box center [119, 56] width 225 height 12
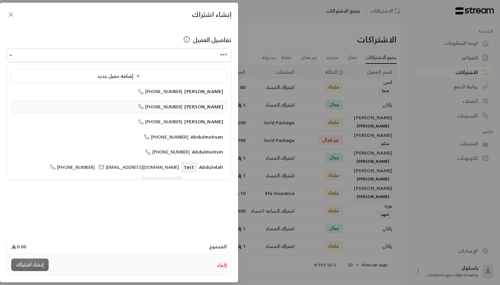
click at [194, 112] on li "[PERSON_NAME] [PHONE_NUMBER]" at bounding box center [119, 106] width 216 height 13
type input "**********"
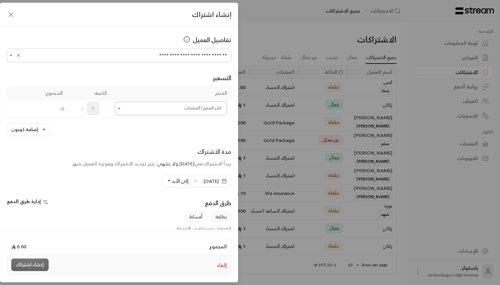
click at [185, 109] on input "اختر العميل" at bounding box center [171, 109] width 112 height 12
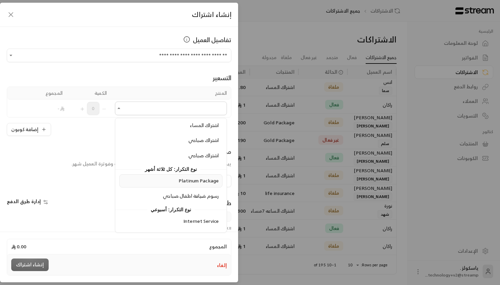
scroll to position [281, 0]
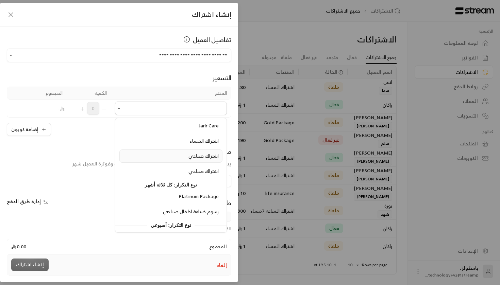
click at [190, 153] on span "اشتراك صباحي" at bounding box center [203, 156] width 30 height 9
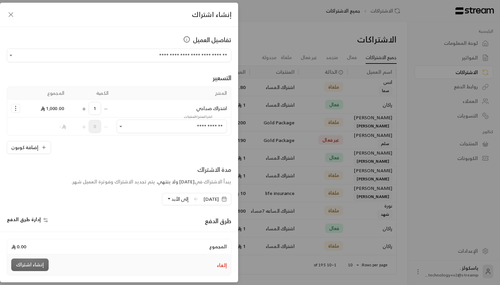
type input "**********"
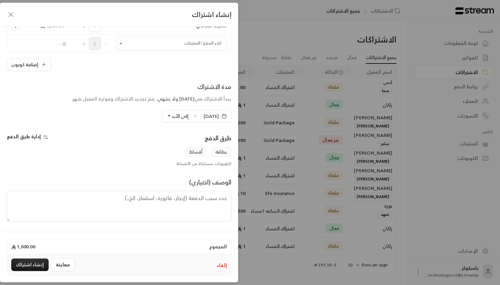
scroll to position [83, 0]
click at [177, 117] on span "إلى الأبد" at bounding box center [179, 116] width 17 height 9
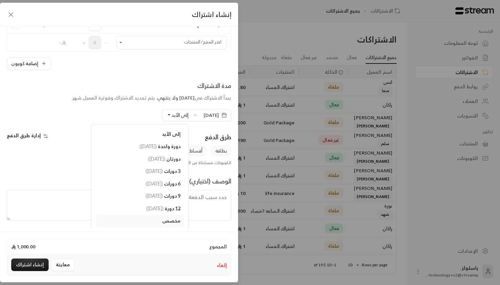
click at [190, 140] on div "طرق الدفع" at bounding box center [177, 139] width 116 height 14
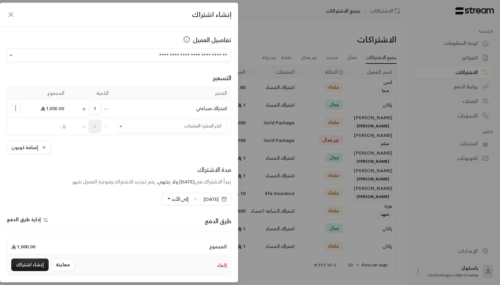
scroll to position [0, 0]
click at [10, 14] on icon "button" at bounding box center [11, 15] width 8 height 8
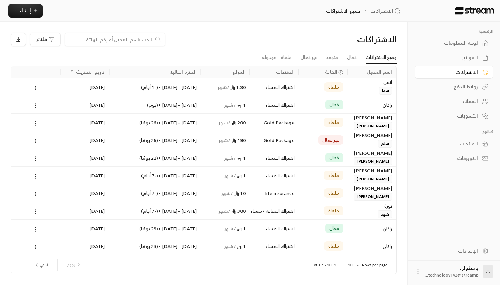
click at [463, 6] on div at bounding box center [454, 11] width 92 height 22
click at [383, 11] on link "الاشتراكات" at bounding box center [387, 10] width 32 height 7
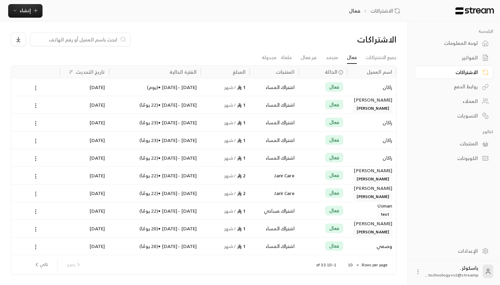
click at [481, 44] on link "لوحة المعلومات" at bounding box center [454, 43] width 79 height 13
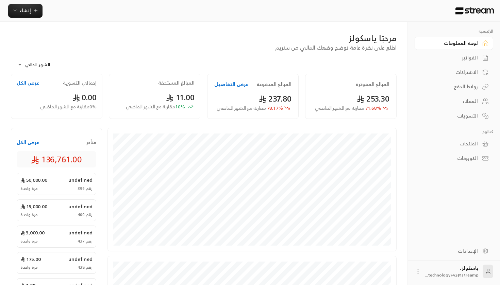
click at [279, 1] on div "إنشاء فوري إنشاء فاتورة مرة واحدة بسهولة للمعاملات السريعة. اشتراك أتمتة الفوات…" at bounding box center [205, 11] width 410 height 22
click at [239, 85] on button "عرض التفاصيل" at bounding box center [231, 84] width 34 height 7
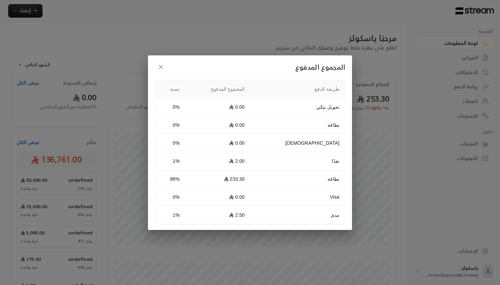
click at [365, 170] on div "المجموع المدفوع طريقة الدفع المجموع المدفوع نسبة تحويل بنكي 0.00 0% بطاقة 0.00 …" at bounding box center [250, 142] width 500 height 285
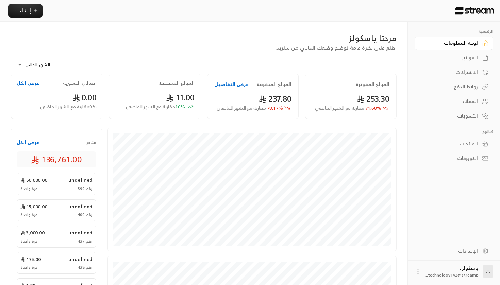
click at [477, 98] on div "العملاء" at bounding box center [450, 101] width 55 height 7
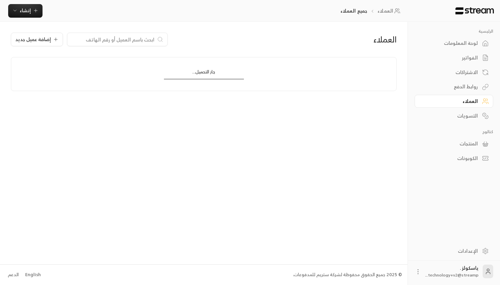
click at [474, 115] on div "التسويات" at bounding box center [450, 116] width 55 height 7
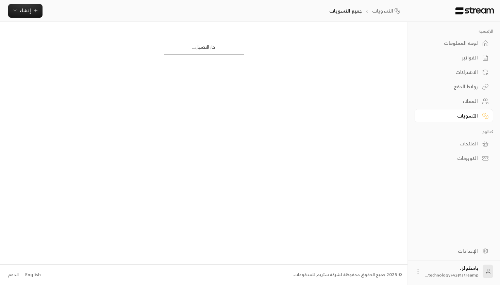
click at [473, 143] on div "المنتجات" at bounding box center [450, 144] width 55 height 7
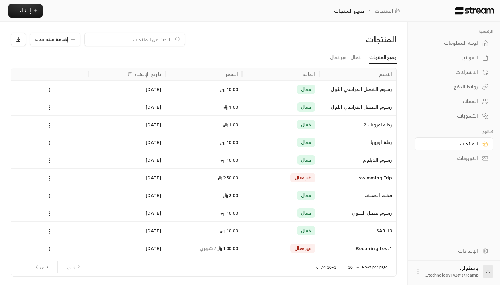
click at [469, 157] on div "الكوبونات" at bounding box center [450, 158] width 55 height 7
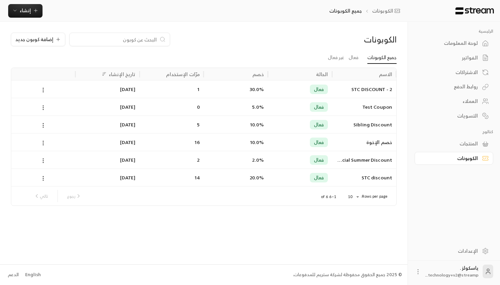
click at [469, 143] on div "المنتجات" at bounding box center [450, 144] width 55 height 7
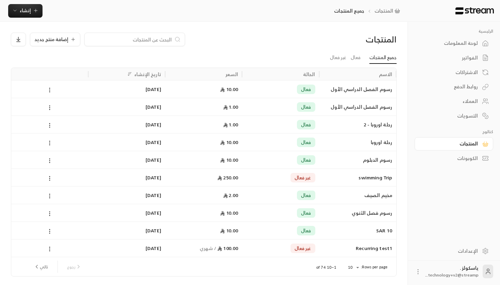
click at [466, 159] on div "الكوبونات" at bounding box center [450, 158] width 55 height 7
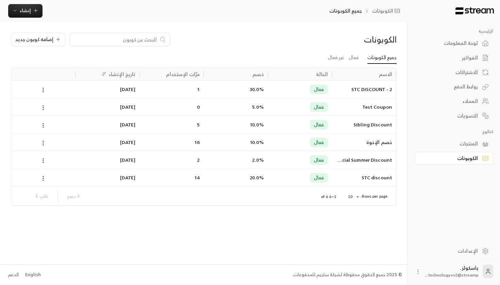
click at [468, 42] on div "لوحة المعلومات" at bounding box center [450, 43] width 55 height 7
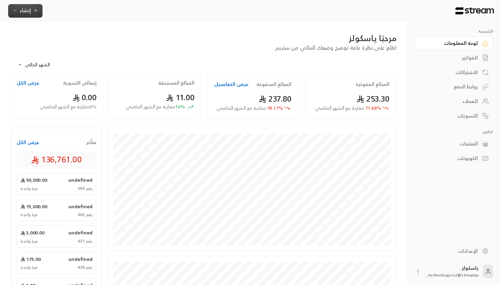
click at [20, 11] on span "إنشاء" at bounding box center [25, 10] width 11 height 9
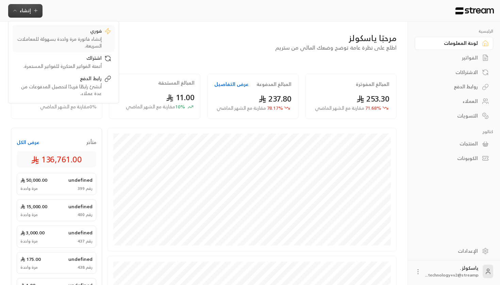
click at [100, 37] on div "إنشاء فاتورة مرة واحدة بسهولة للمعاملات السريعة." at bounding box center [59, 43] width 86 height 14
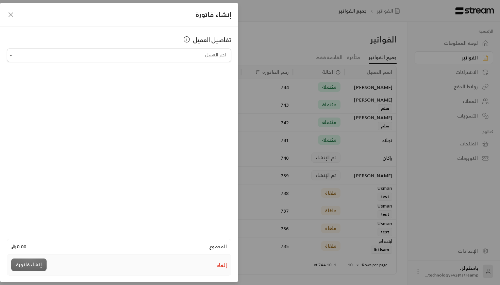
click at [190, 54] on input "اختر العميل" at bounding box center [119, 56] width 225 height 12
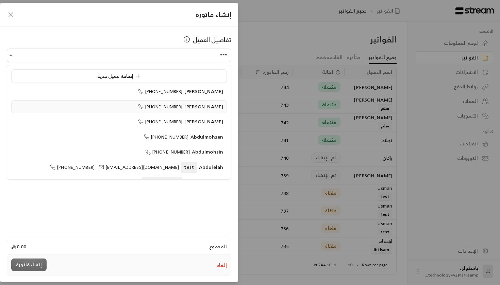
click at [194, 106] on span "[PERSON_NAME]" at bounding box center [203, 106] width 39 height 9
type input "**********"
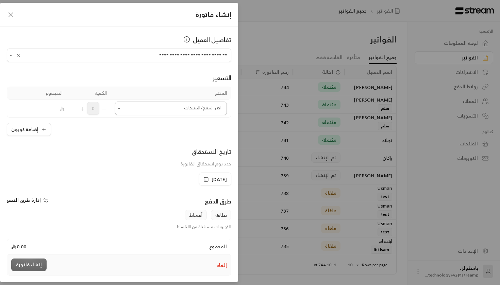
click at [186, 108] on input "اختر العميل" at bounding box center [171, 109] width 112 height 12
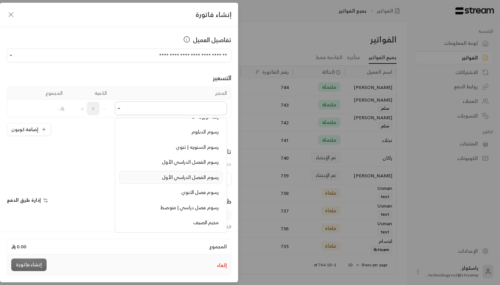
scroll to position [145, 0]
click at [207, 163] on span "رسوم الفصل الدراسي الأول" at bounding box center [190, 161] width 57 height 9
type input "**********"
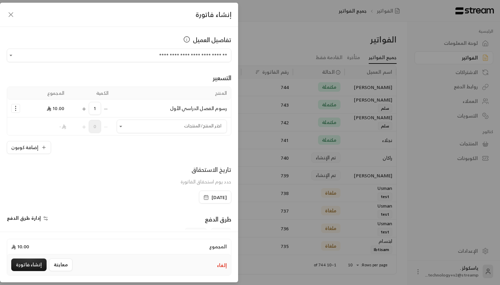
click at [16, 110] on icon "Selected Products" at bounding box center [15, 108] width 7 height 7
click at [26, 108] on td "10.00" at bounding box center [46, 109] width 44 height 18
click at [119, 127] on icon "Open" at bounding box center [120, 126] width 7 height 7
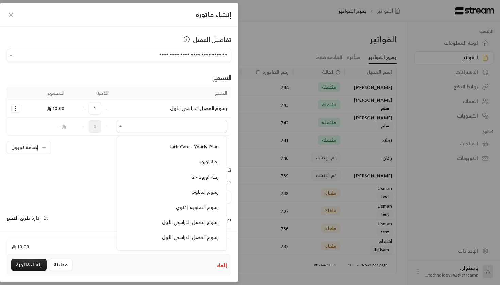
scroll to position [118, 0]
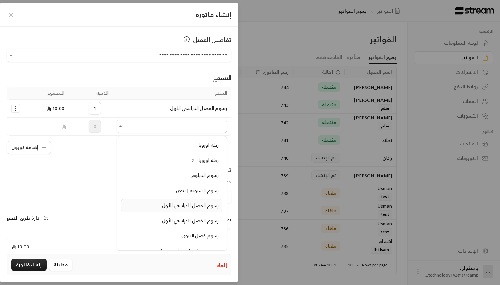
click at [193, 201] on span "رسوم الفصل الدراسي الأول" at bounding box center [190, 205] width 57 height 9
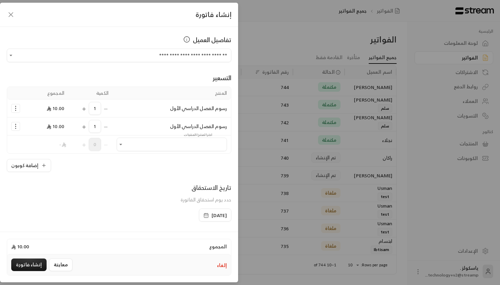
type input "**********"
click at [14, 127] on icon "Selected Products" at bounding box center [15, 126] width 7 height 7
click at [33, 141] on span "إضافة كوبون" at bounding box center [42, 143] width 25 height 8
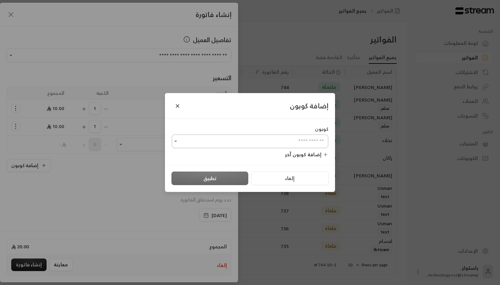
click at [197, 137] on input "اختر العميل" at bounding box center [250, 142] width 157 height 12
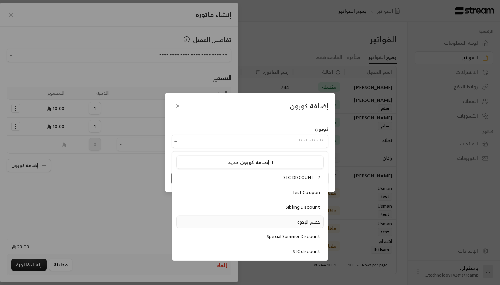
click at [293, 219] on div "خصم الإخوة" at bounding box center [250, 222] width 140 height 7
type input "**********"
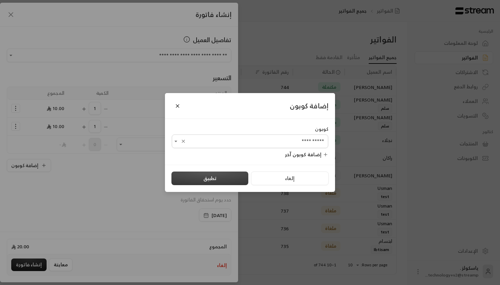
click at [223, 176] on button "تطبيق" at bounding box center [209, 179] width 77 height 14
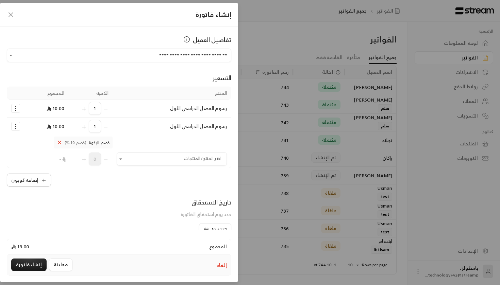
click at [38, 179] on button "إضافة كوبون" at bounding box center [29, 180] width 44 height 13
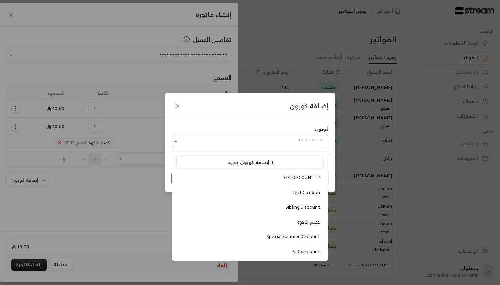
click at [190, 138] on input "اختر العميل" at bounding box center [250, 142] width 157 height 12
click at [241, 175] on div "STC DISCOUNT - 2" at bounding box center [250, 178] width 140 height 7
type input "**********"
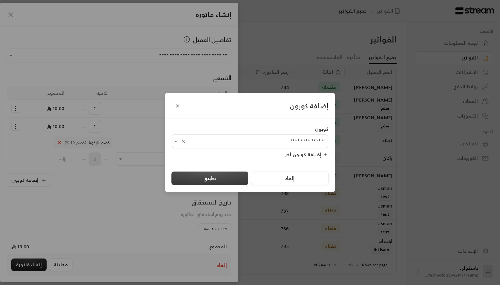
click at [213, 175] on button "تطبيق" at bounding box center [209, 179] width 77 height 14
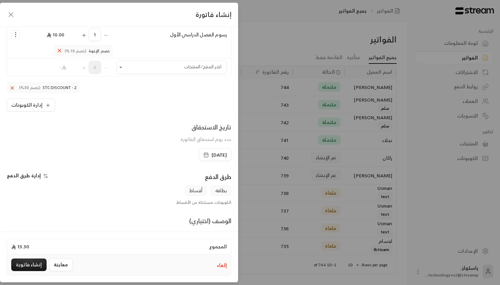
scroll to position [97, 0]
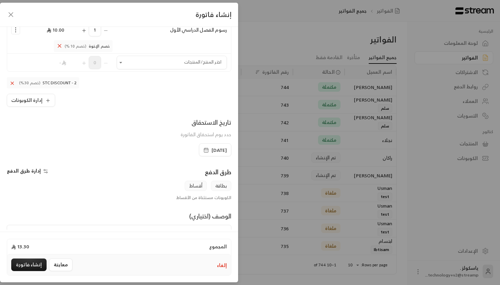
click at [212, 149] on span "[DATE]" at bounding box center [219, 150] width 15 height 7
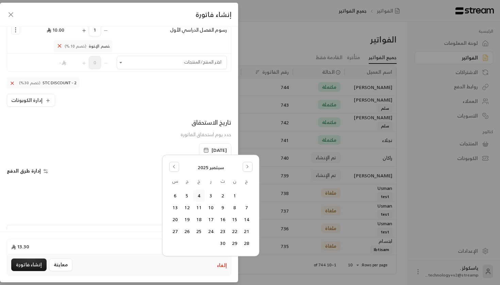
click at [139, 150] on div "تاريخ الاستحقاق حدد يوم استحقاق الفاتورة [DATE]" at bounding box center [118, 137] width 231 height 39
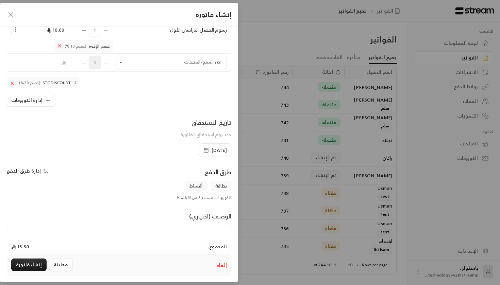
click at [43, 172] on icon "button" at bounding box center [45, 171] width 5 height 5
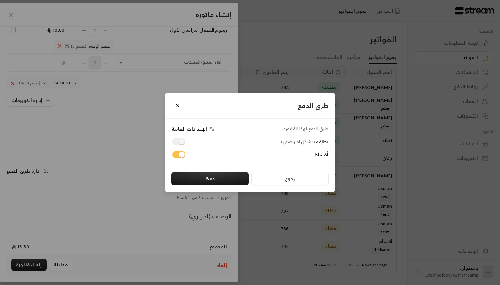
click at [136, 153] on div "طرق الدفع طرق الدفع لهذا الفاتورة: الإعدادات العامة بطاقة ( بشكل افتراضي ) أقسا…" at bounding box center [250, 142] width 500 height 285
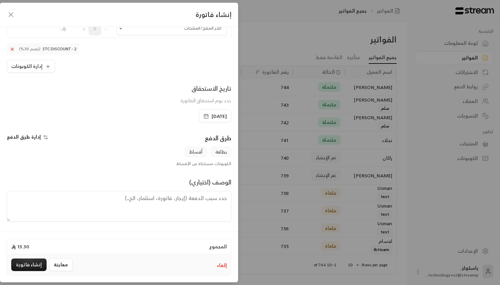
scroll to position [131, 0]
click at [193, 196] on textarea at bounding box center [119, 206] width 225 height 31
type textarea "m"
type textarea "ولي امر الطالب [PERSON_NAME]"
click at [29, 263] on button "إنشاء فاتورة" at bounding box center [28, 265] width 35 height 13
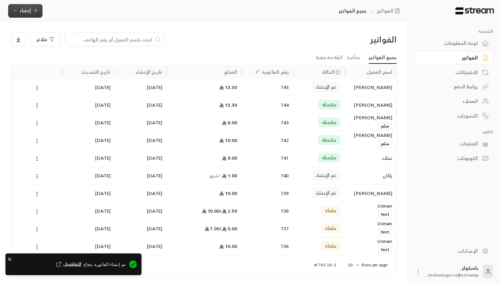
scroll to position [0, 0]
click at [270, 87] on div "745" at bounding box center [267, 87] width 44 height 17
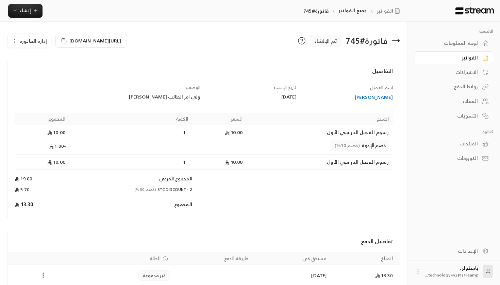
click at [28, 44] on span "إدارة الفاتورة" at bounding box center [33, 41] width 28 height 9
click at [82, 40] on span "[URL][DOMAIN_NAME]" at bounding box center [95, 40] width 52 height 9
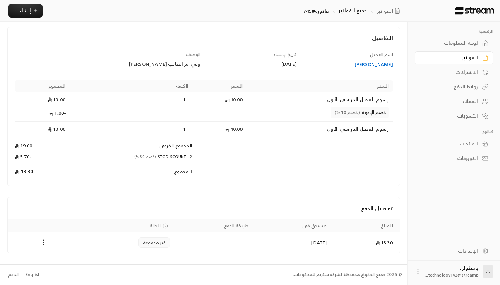
scroll to position [33, 0]
